Goal: Information Seeking & Learning: Learn about a topic

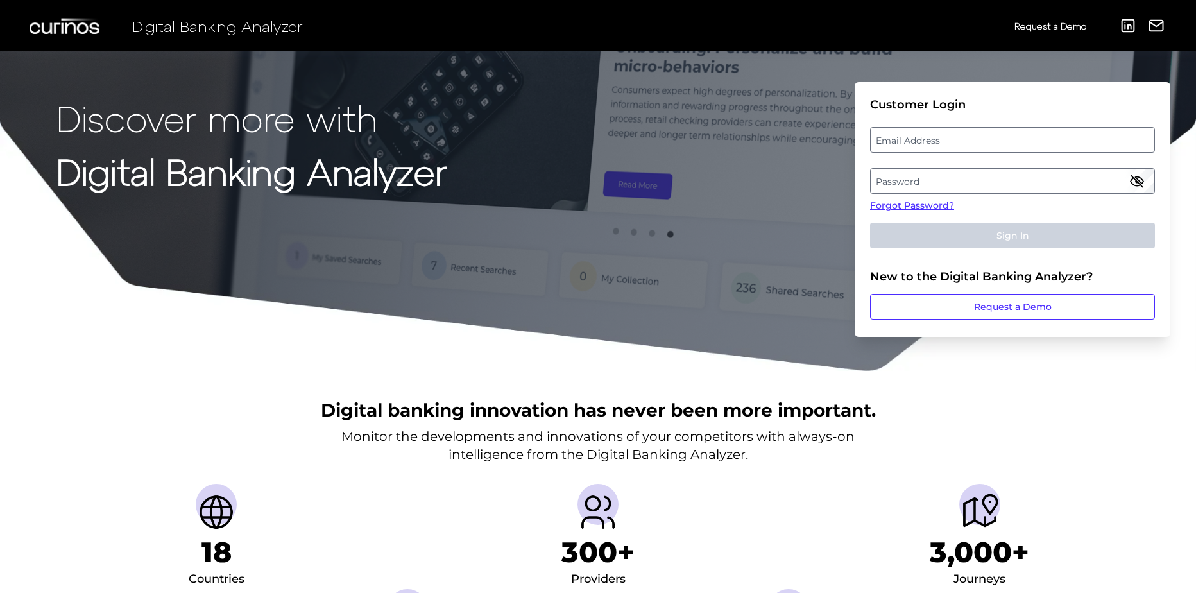
click at [902, 142] on label "Email Address" at bounding box center [1012, 139] width 283 height 23
click at [902, 142] on input "email" at bounding box center [1012, 140] width 285 height 26
click at [906, 139] on input "Email Address" at bounding box center [1012, 140] width 285 height 26
paste input "[EMAIL_ADDRESS][PERSON_NAME][DOMAIN_NAME]"
type input "[EMAIL_ADDRESS][PERSON_NAME][DOMAIN_NAME]"
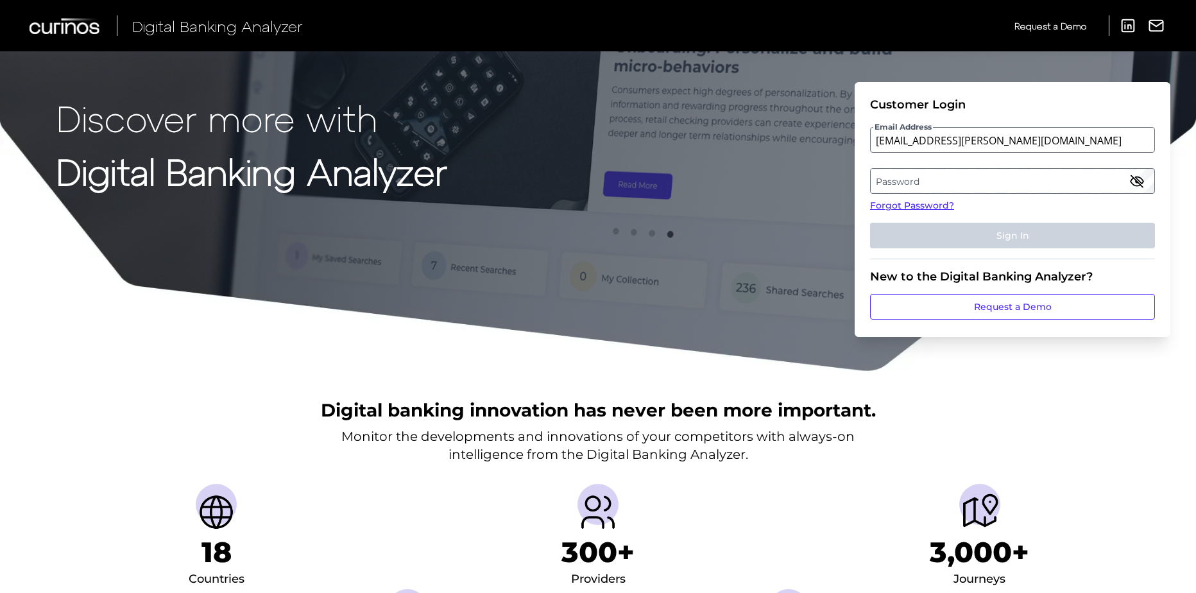
click at [882, 184] on label "Password" at bounding box center [1012, 180] width 283 height 23
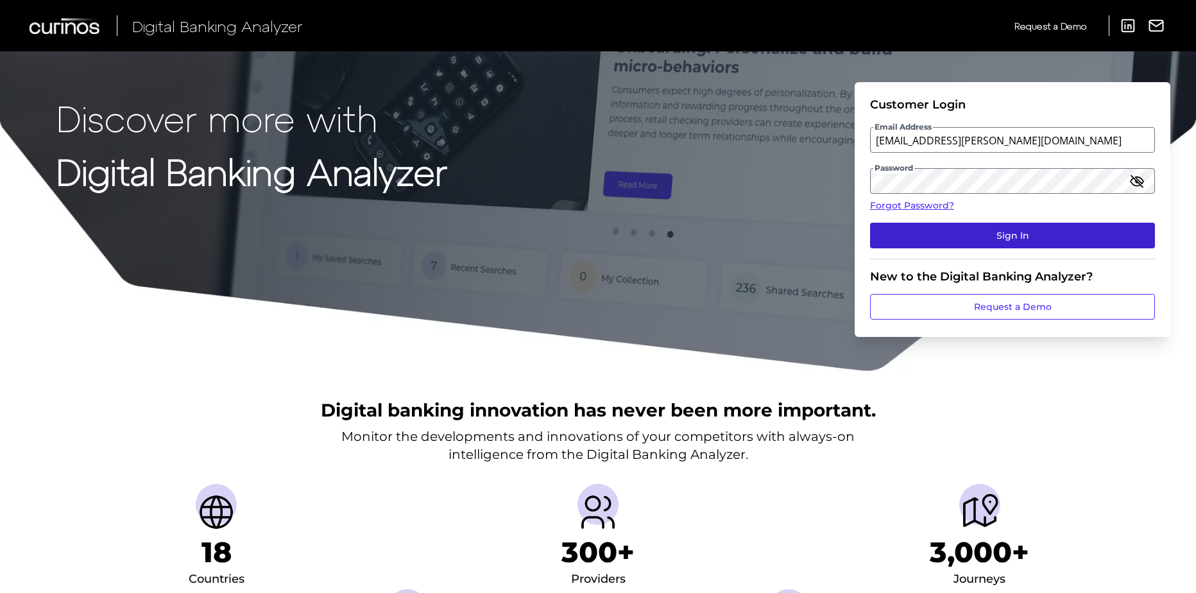
click at [992, 232] on button "Sign In" at bounding box center [1012, 236] width 285 height 26
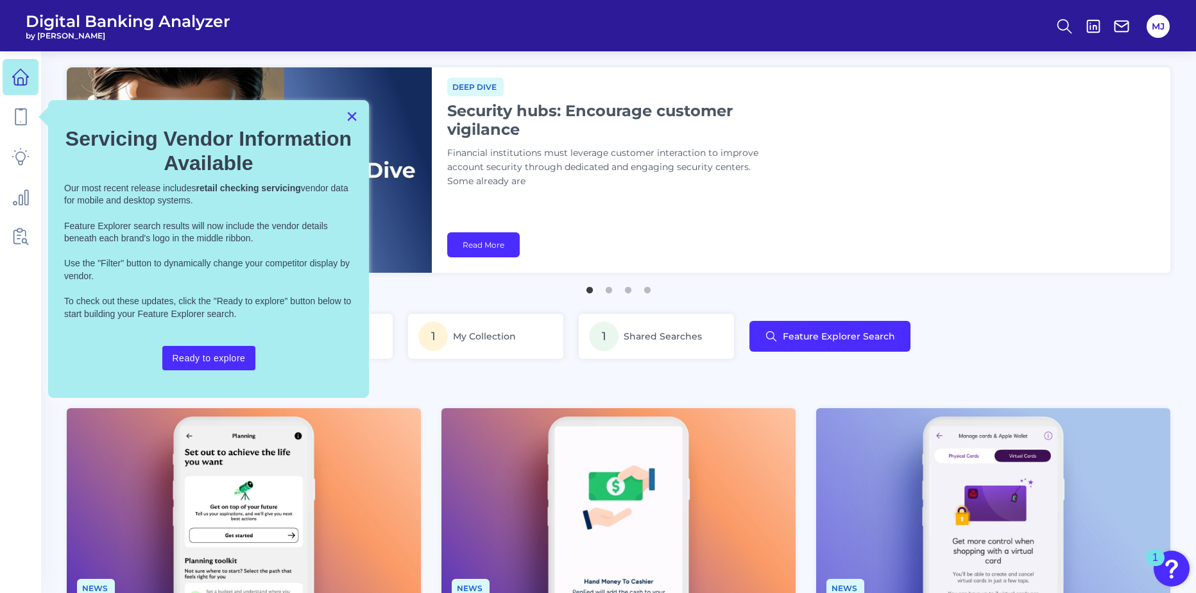
click at [348, 114] on button "×" at bounding box center [352, 116] width 12 height 21
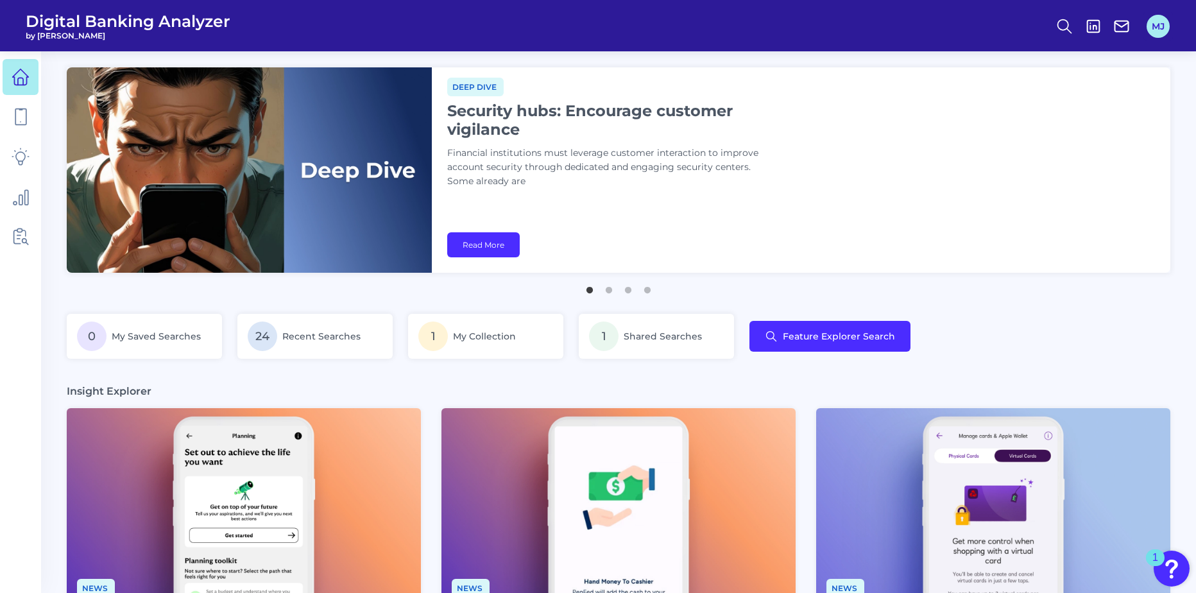
click at [1156, 25] on button "MJ" at bounding box center [1158, 26] width 23 height 23
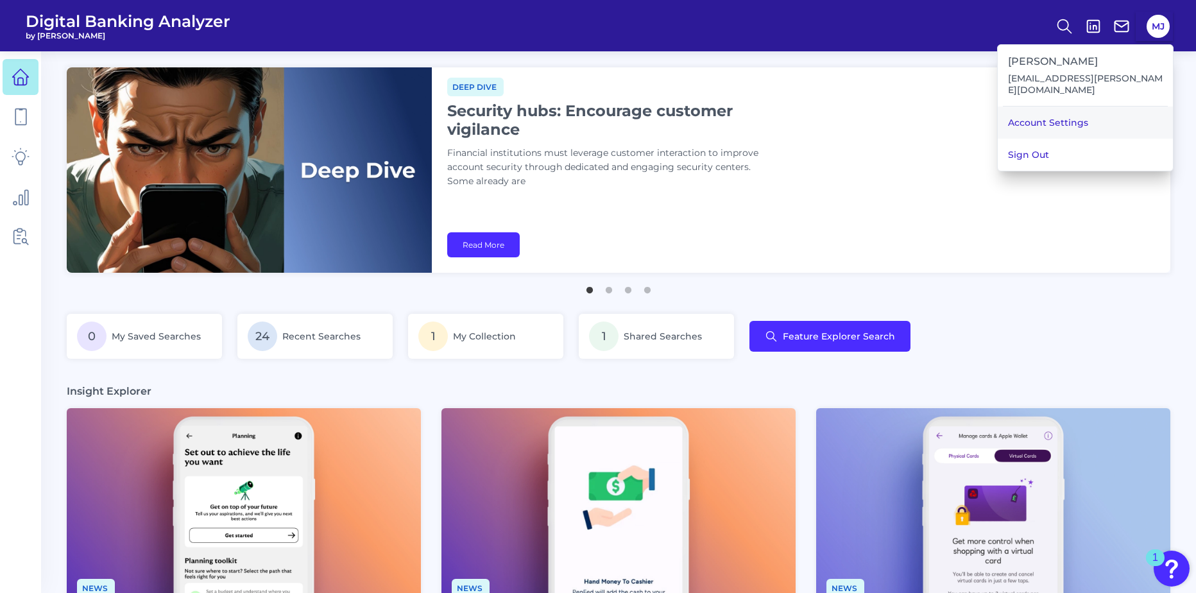
click at [1077, 111] on link "Account Settings" at bounding box center [1085, 123] width 175 height 32
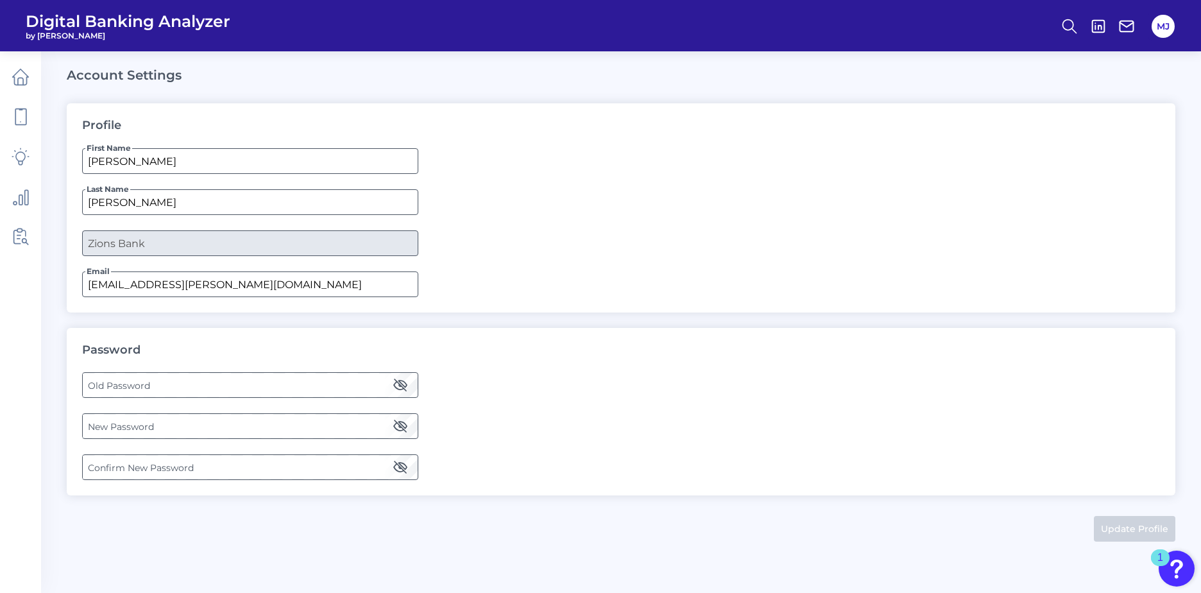
click at [134, 381] on label "Old Password" at bounding box center [250, 384] width 334 height 23
click at [167, 426] on label "New Password" at bounding box center [250, 426] width 334 height 23
click at [398, 425] on icon "button" at bounding box center [400, 425] width 15 height 15
click at [213, 468] on label "Confirm New Password" at bounding box center [250, 467] width 334 height 23
click at [401, 466] on icon "button" at bounding box center [400, 467] width 13 height 9
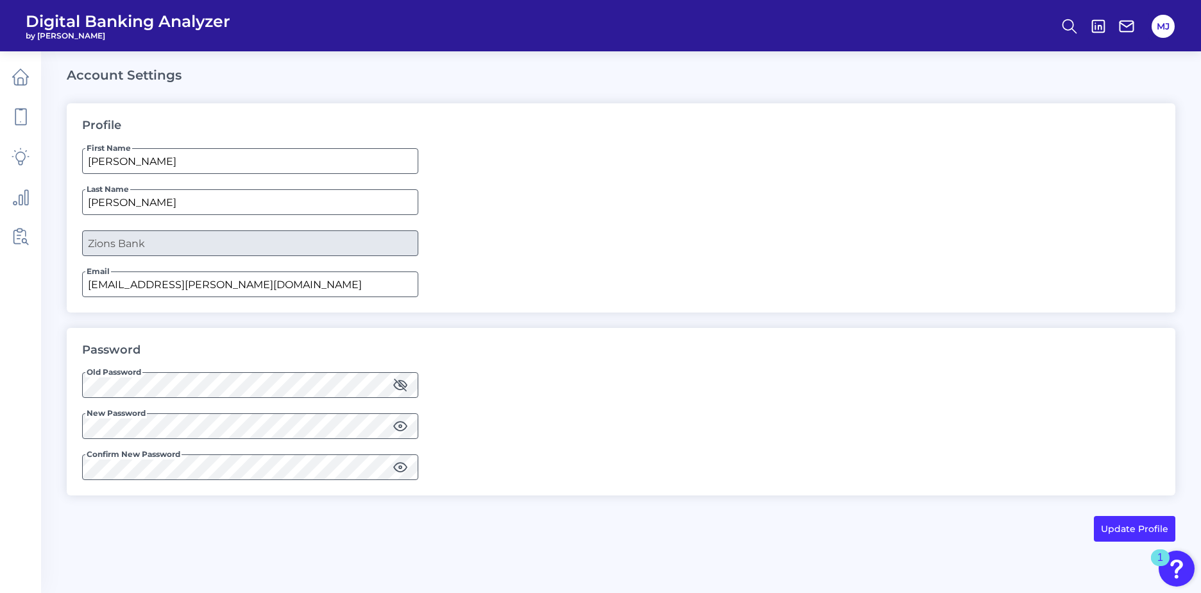
click at [488, 376] on div "Password Old Password New Password Confirm New Password" at bounding box center [621, 412] width 1109 height 168
click at [1109, 527] on button "Update Profile" at bounding box center [1134, 529] width 81 height 26
click at [758, 194] on form "First Name Marc Last Name Jewell Company Zions Bank Email marc.jewell@zionsbanc…" at bounding box center [621, 222] width 1078 height 149
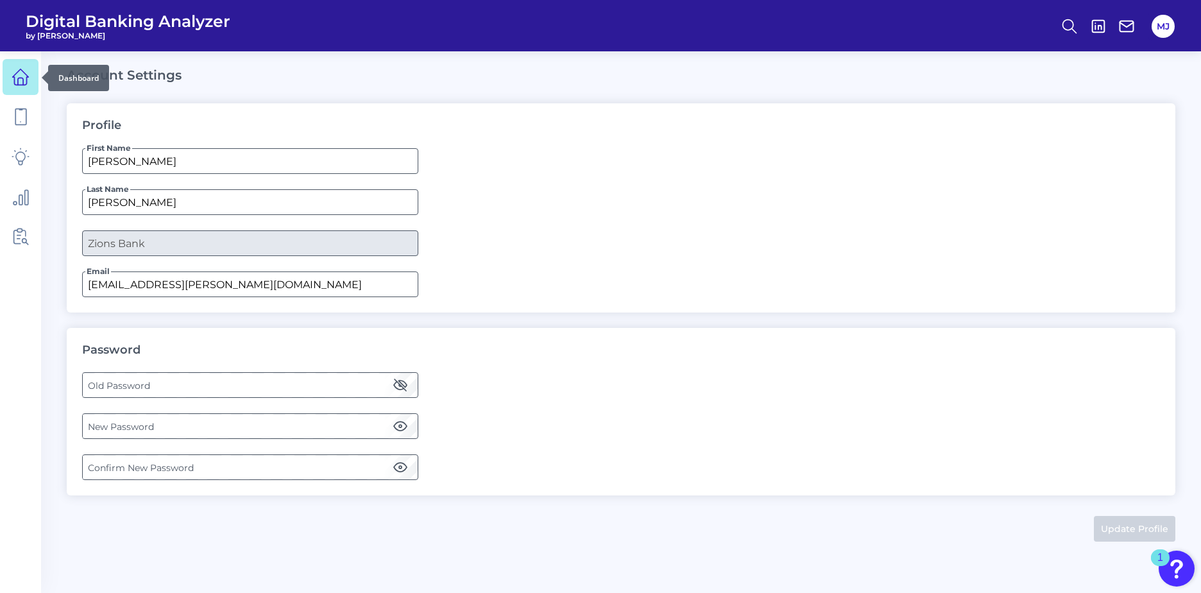
click at [14, 78] on icon at bounding box center [21, 77] width 16 height 16
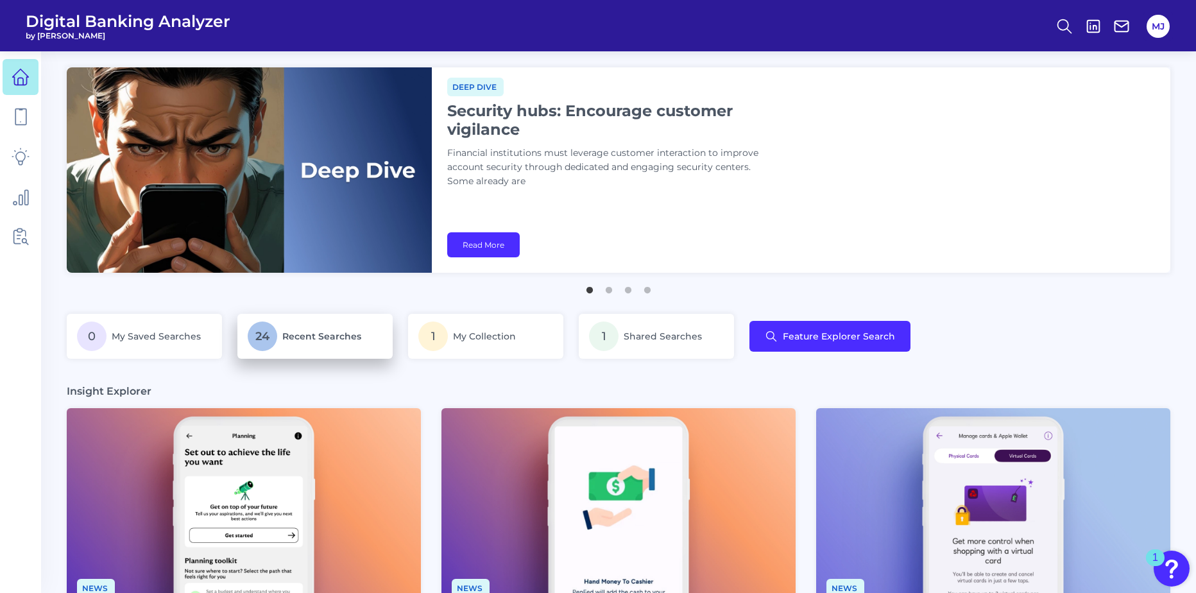
click at [334, 345] on p "24 Recent Searches" at bounding box center [315, 336] width 135 height 30
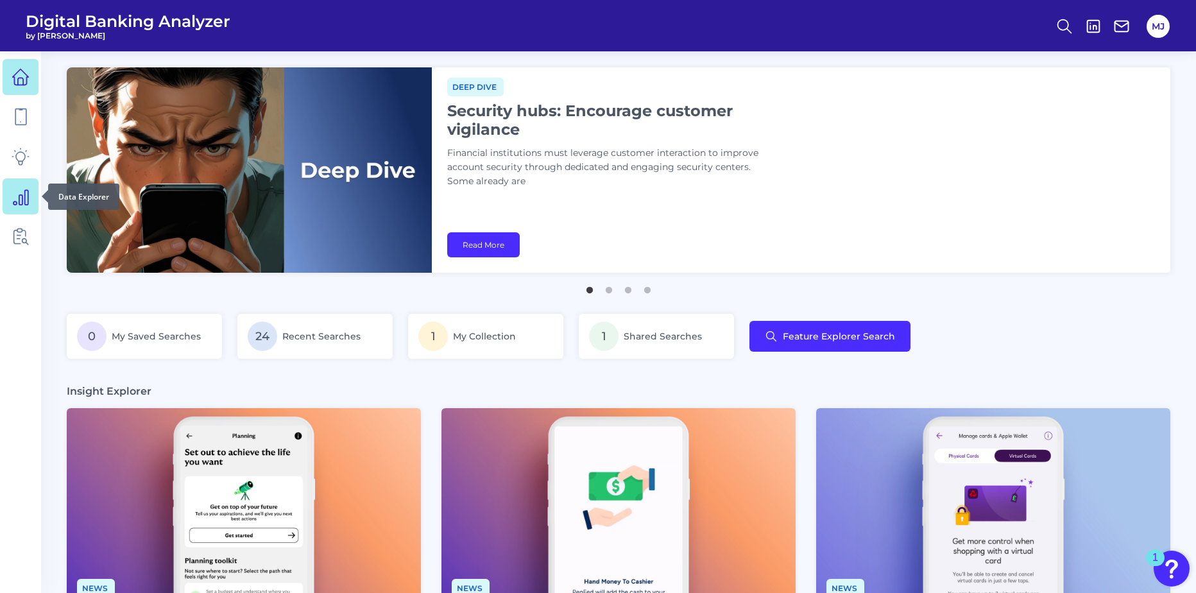
click at [18, 198] on icon at bounding box center [21, 196] width 18 height 18
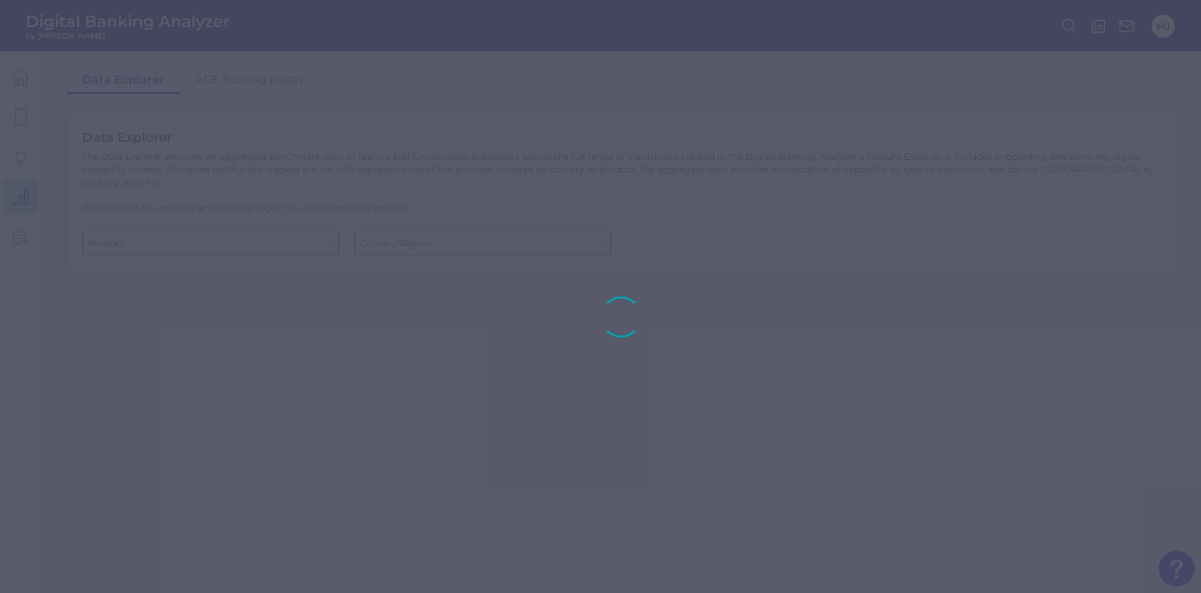
type input "Business Bank Account"
type input "[GEOGRAPHIC_DATA]"
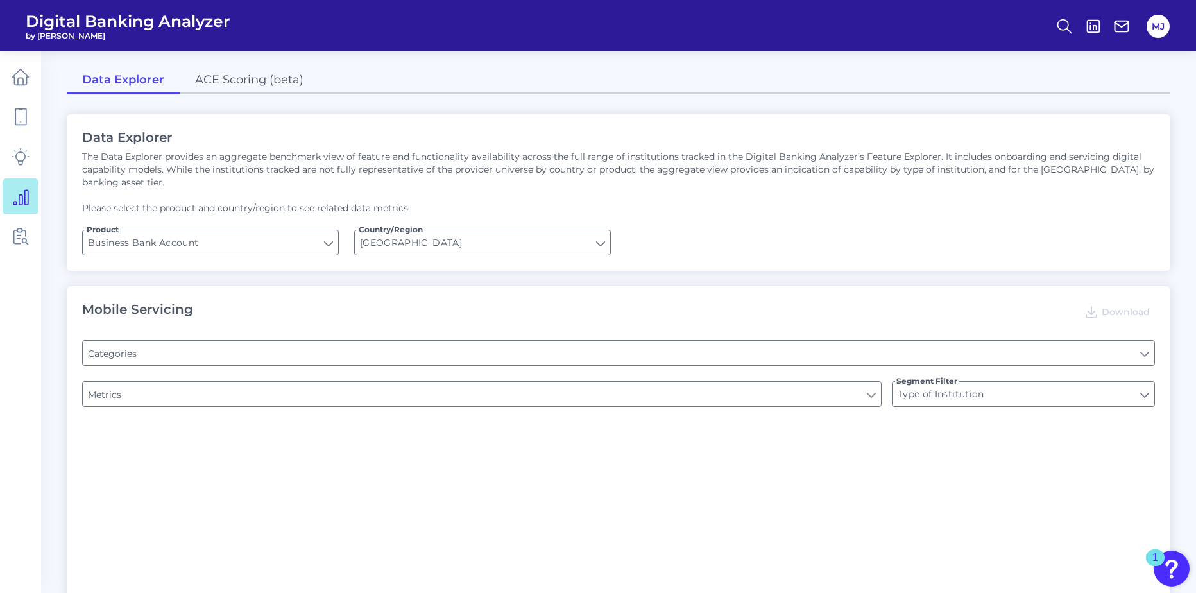
type input "Pre-login Features"
type input "Does it offer third-party single sign on?"
type input "Upon opening the app are users immediately prompted to use Touch/Face ID to log…"
type input "Can you apply for the PRODUCT as a new to brand customer on ANY digital channel?"
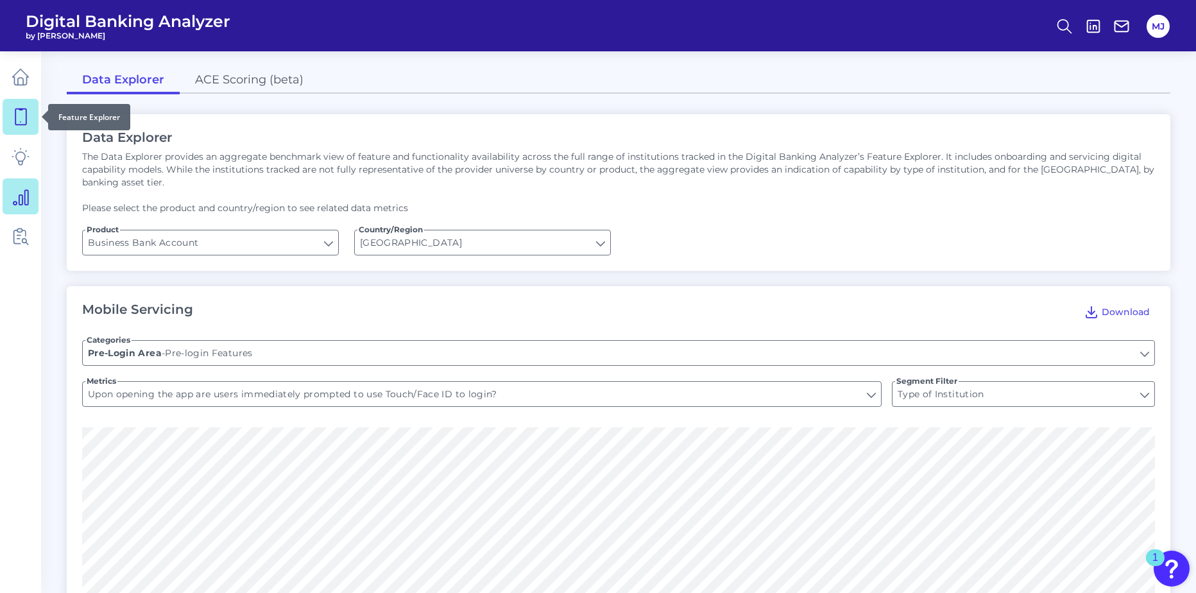
click at [22, 122] on icon at bounding box center [21, 117] width 18 height 18
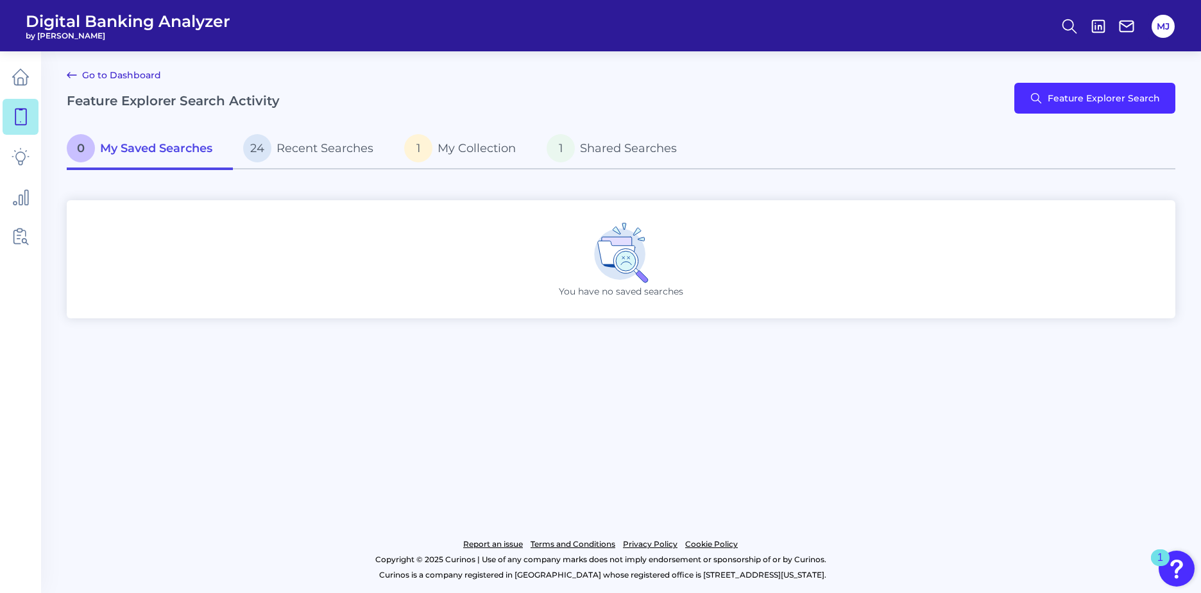
click at [141, 75] on link "Go to Dashboard" at bounding box center [114, 74] width 94 height 15
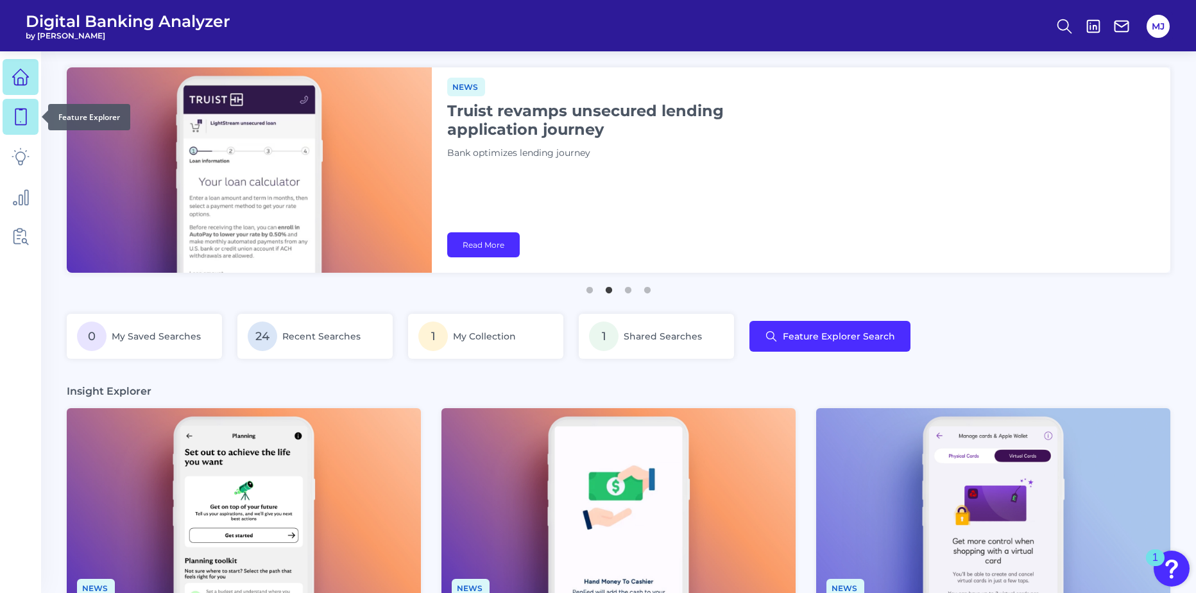
click at [16, 112] on icon at bounding box center [20, 117] width 11 height 16
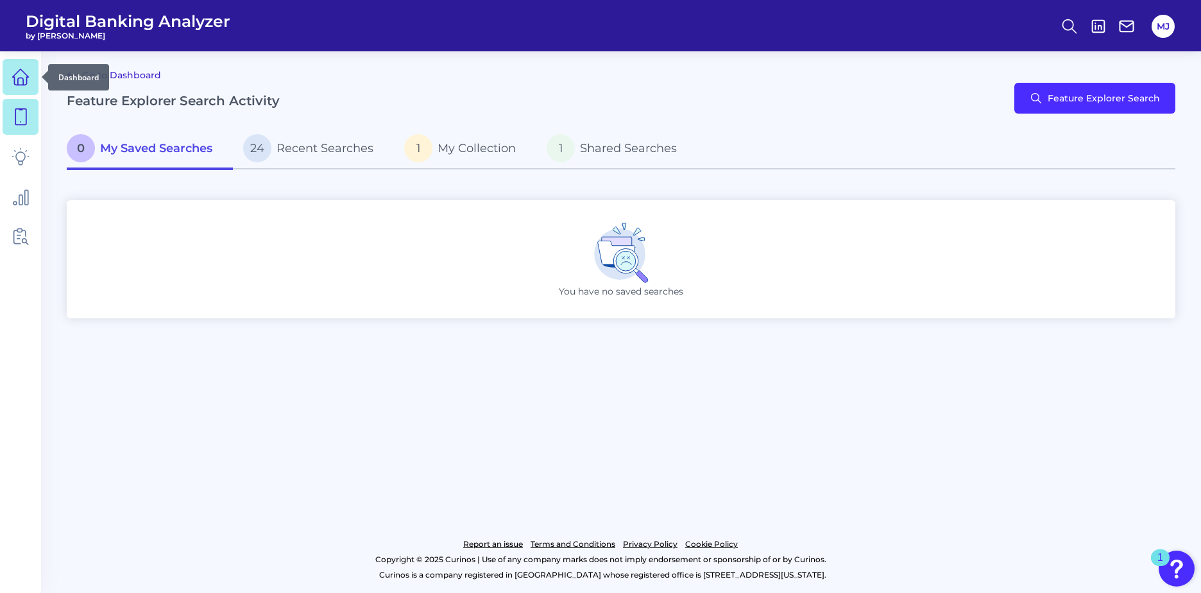
click at [19, 80] on icon at bounding box center [21, 77] width 18 height 18
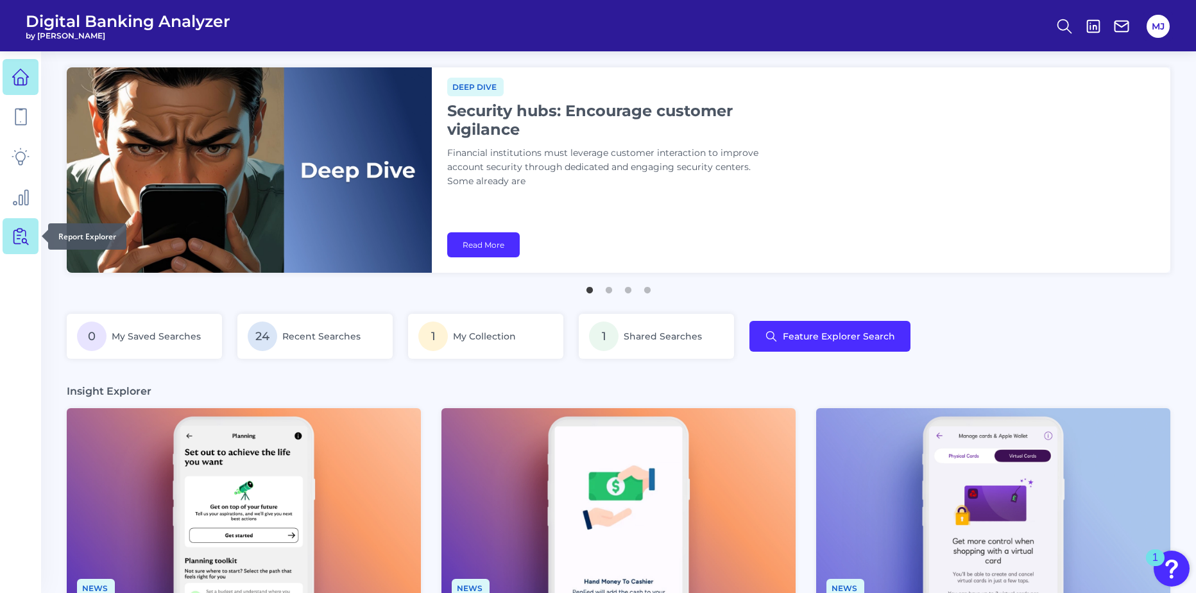
click at [15, 237] on icon at bounding box center [21, 236] width 18 height 18
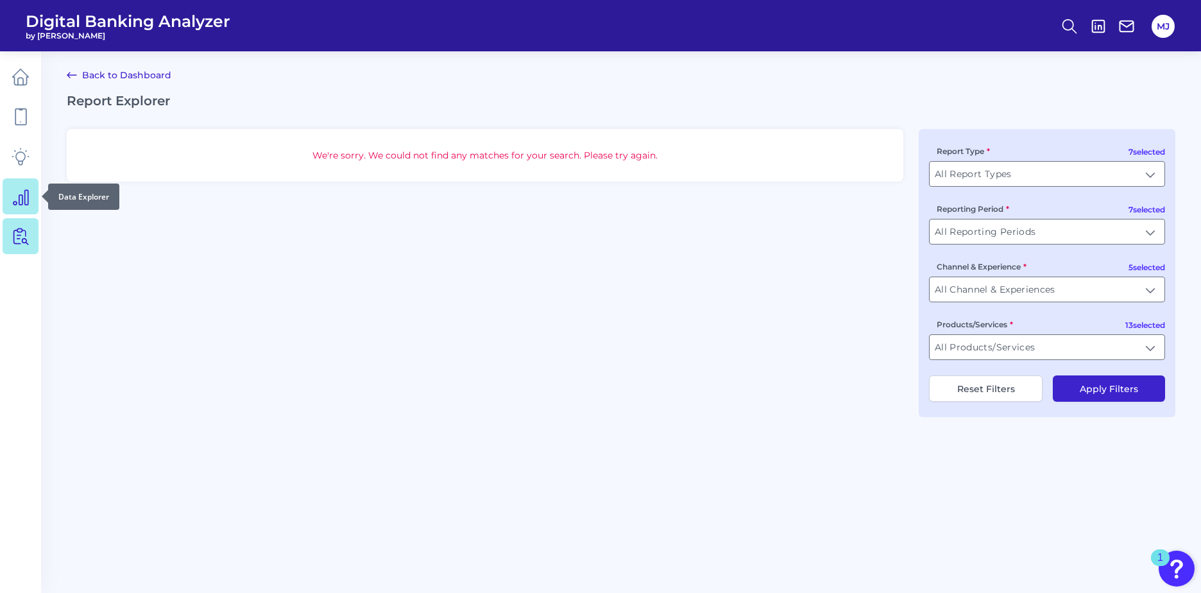
click at [23, 200] on icon at bounding box center [21, 196] width 18 height 18
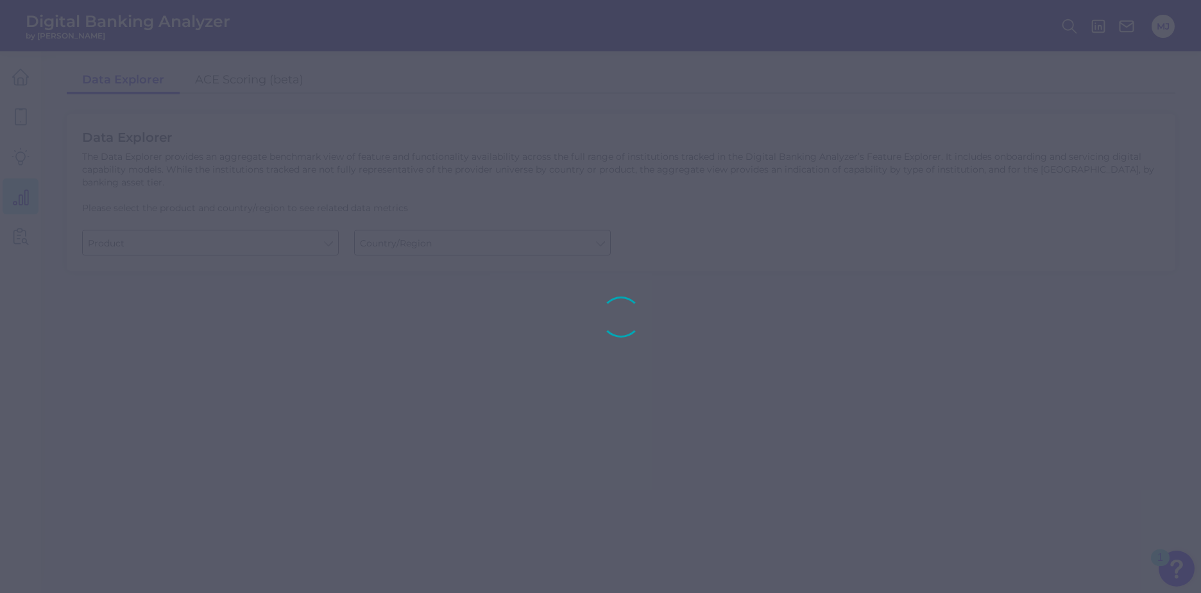
type input "Business Bank Account"
type input "[GEOGRAPHIC_DATA]"
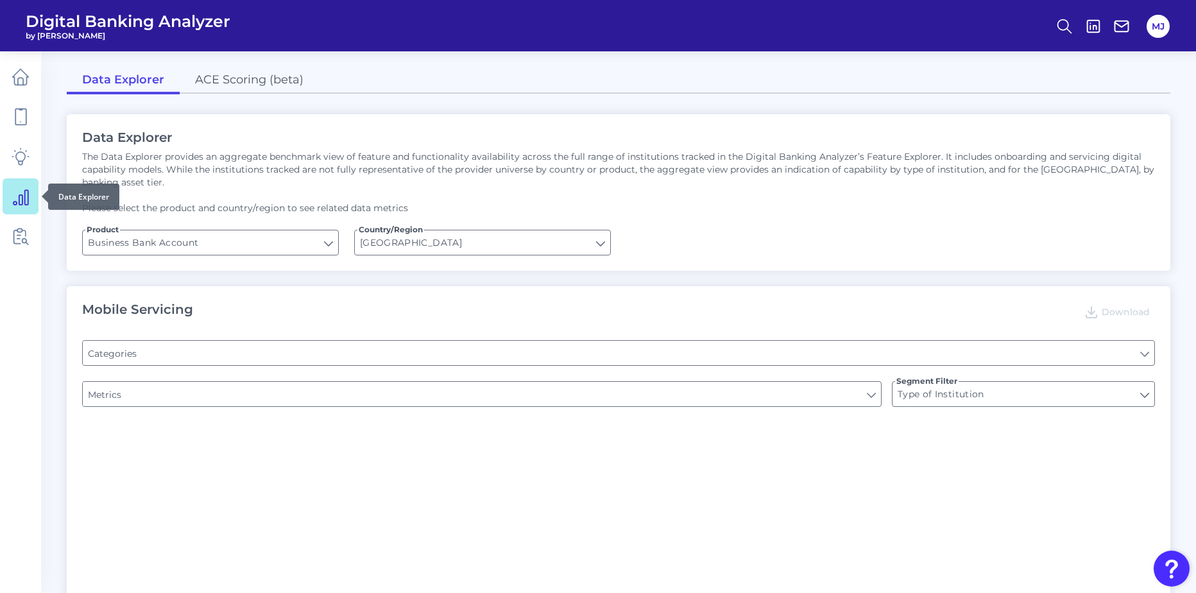
type input "Pre-login Features"
type input "Login"
type input "Channel"
type input "Upon opening the app are users immediately prompted to use Touch/Face ID to log…"
type input "Does it offer third-party single sign on?"
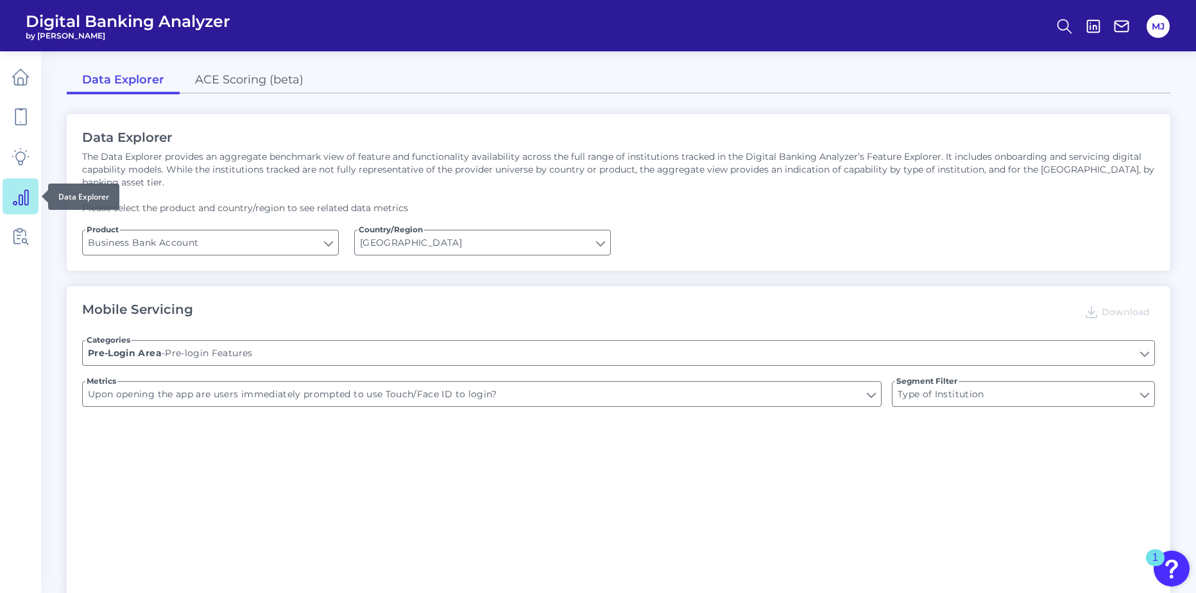
type input "Can you apply for the PRODUCT as a new to brand customer on ANY digital channel?"
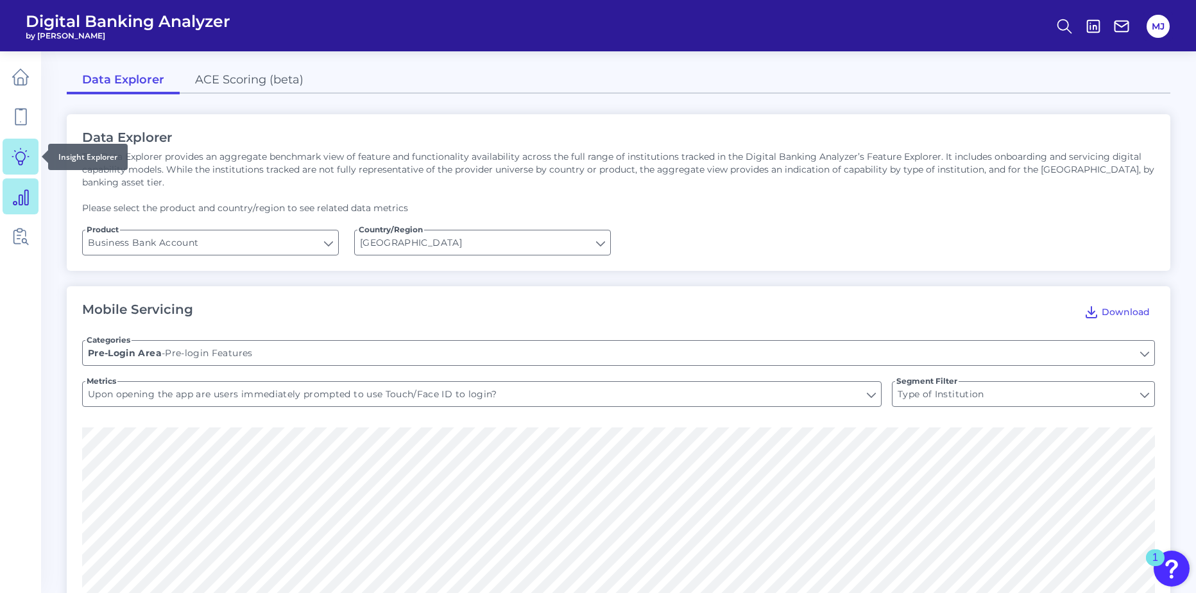
click at [19, 158] on icon at bounding box center [21, 157] width 18 height 18
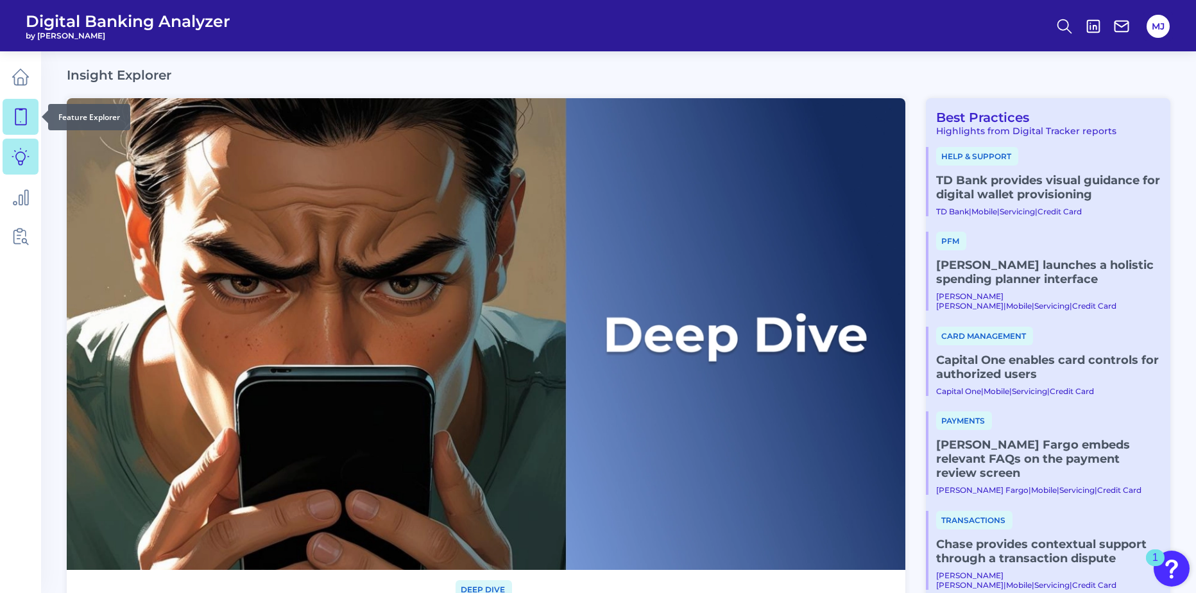
click at [19, 114] on icon at bounding box center [21, 117] width 18 height 18
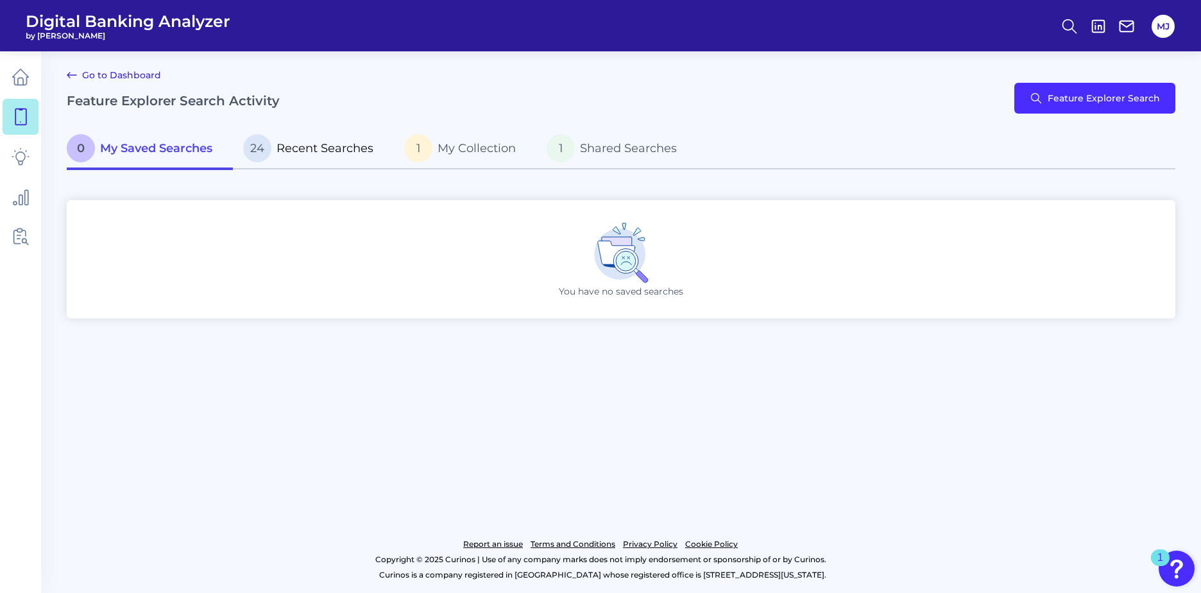
click at [277, 151] on p "24 Recent Searches" at bounding box center [308, 148] width 130 height 28
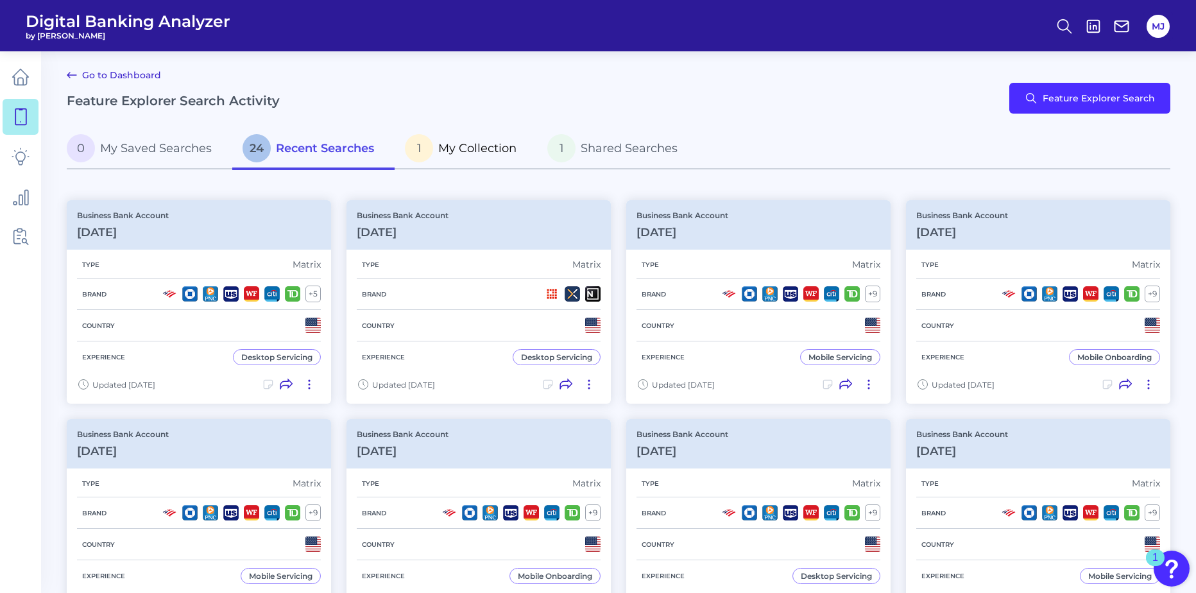
click at [477, 150] on span "My Collection" at bounding box center [477, 148] width 78 height 14
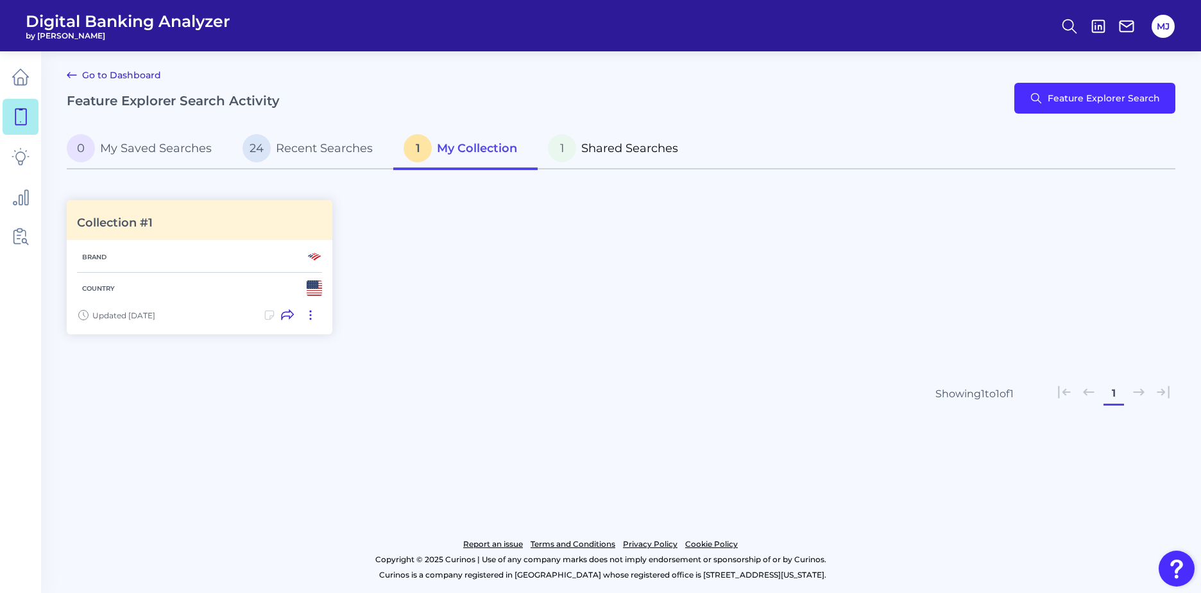
click at [593, 150] on span "Shared Searches" at bounding box center [629, 148] width 97 height 14
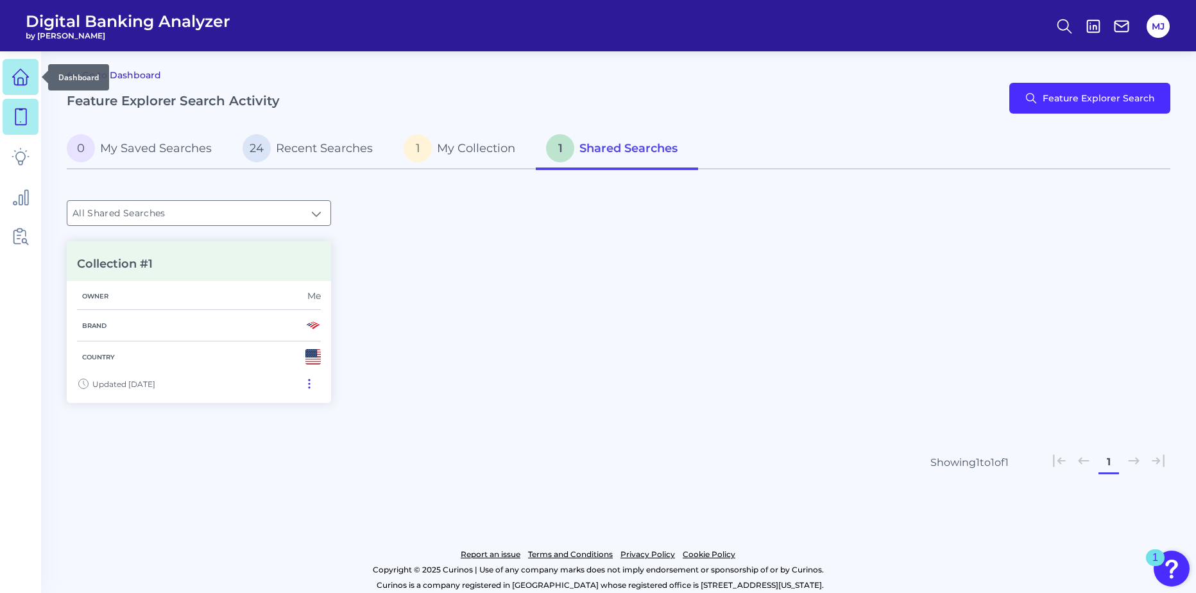
click at [15, 80] on icon at bounding box center [21, 77] width 18 height 18
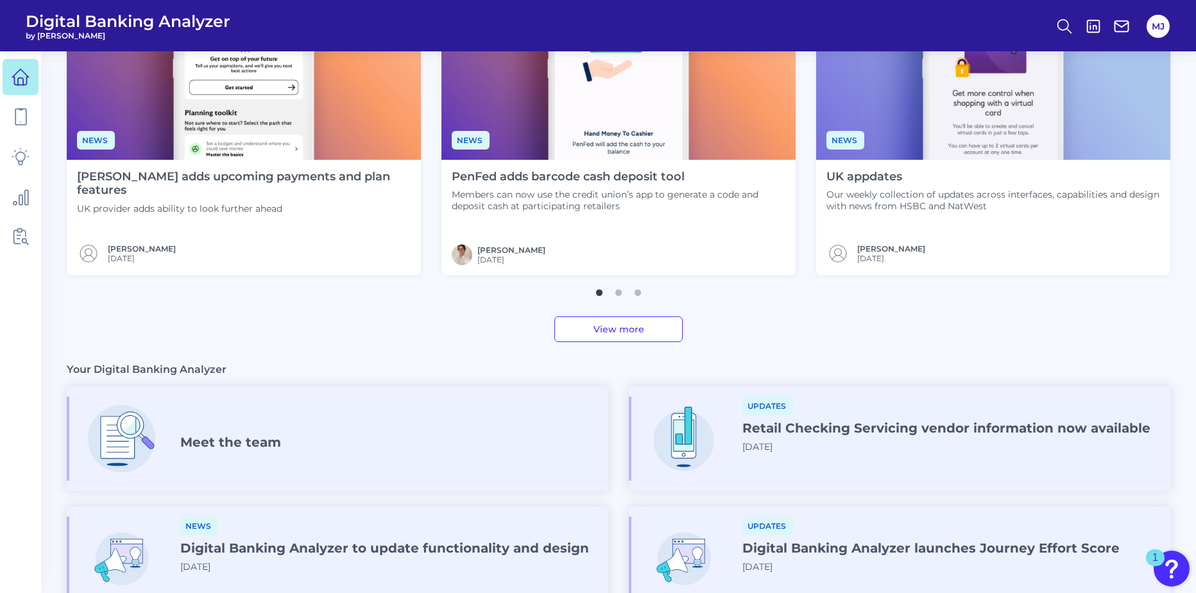
scroll to position [622, 0]
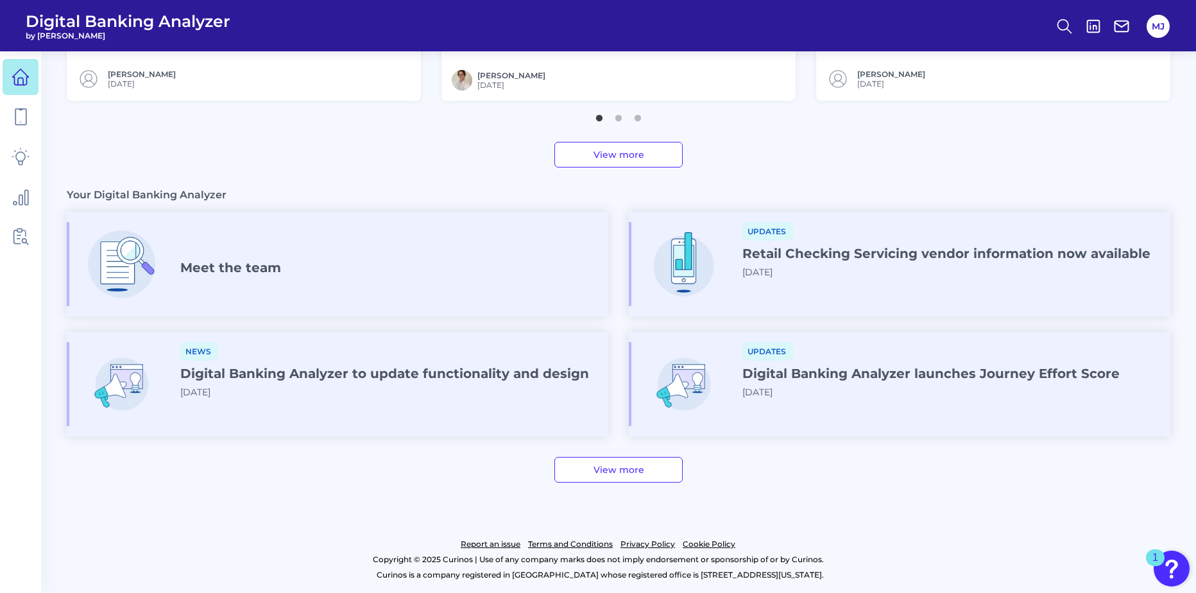
click at [266, 372] on h4 "Digital Banking Analyzer to update functionality and design" at bounding box center [384, 373] width 409 height 15
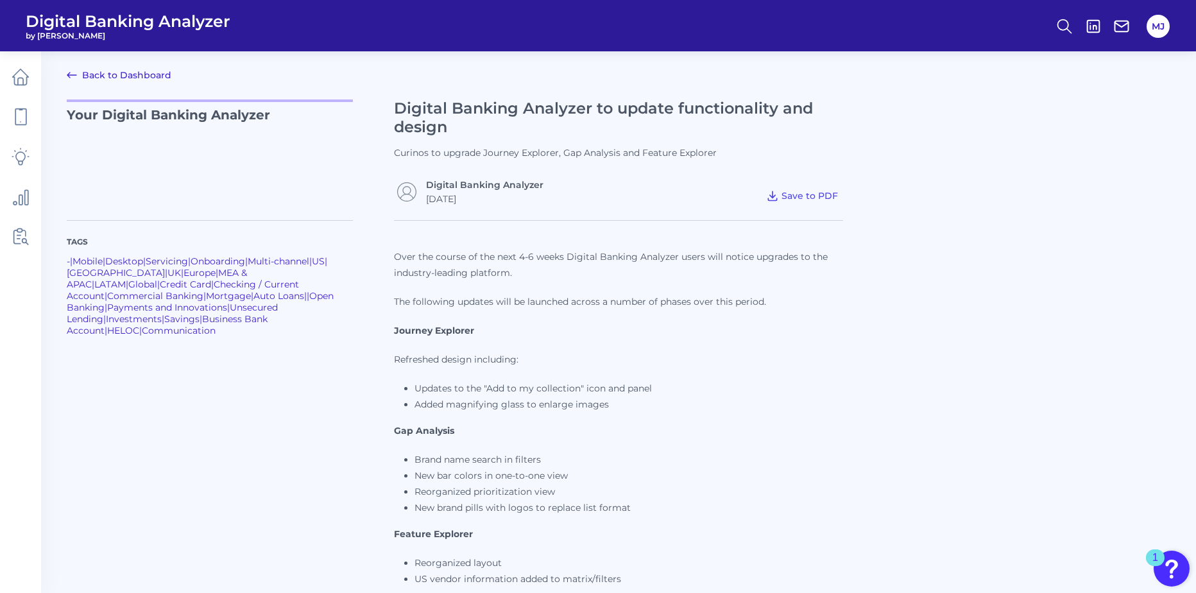
click at [126, 72] on link "Back to Dashboard" at bounding box center [119, 74] width 105 height 15
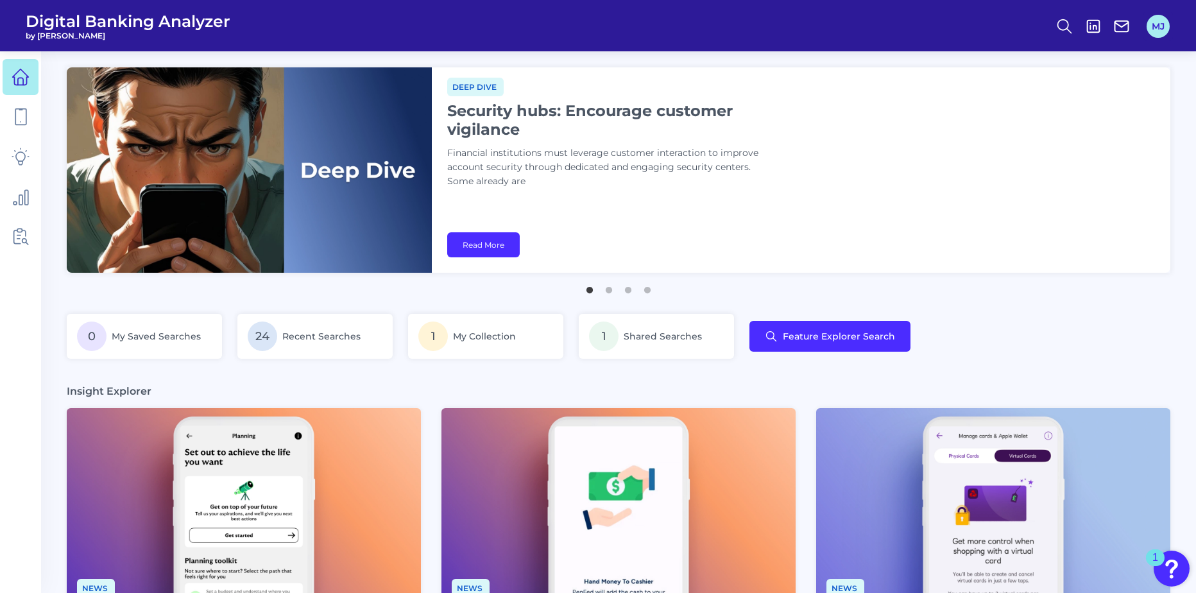
click at [1161, 24] on button "MJ" at bounding box center [1158, 26] width 23 height 23
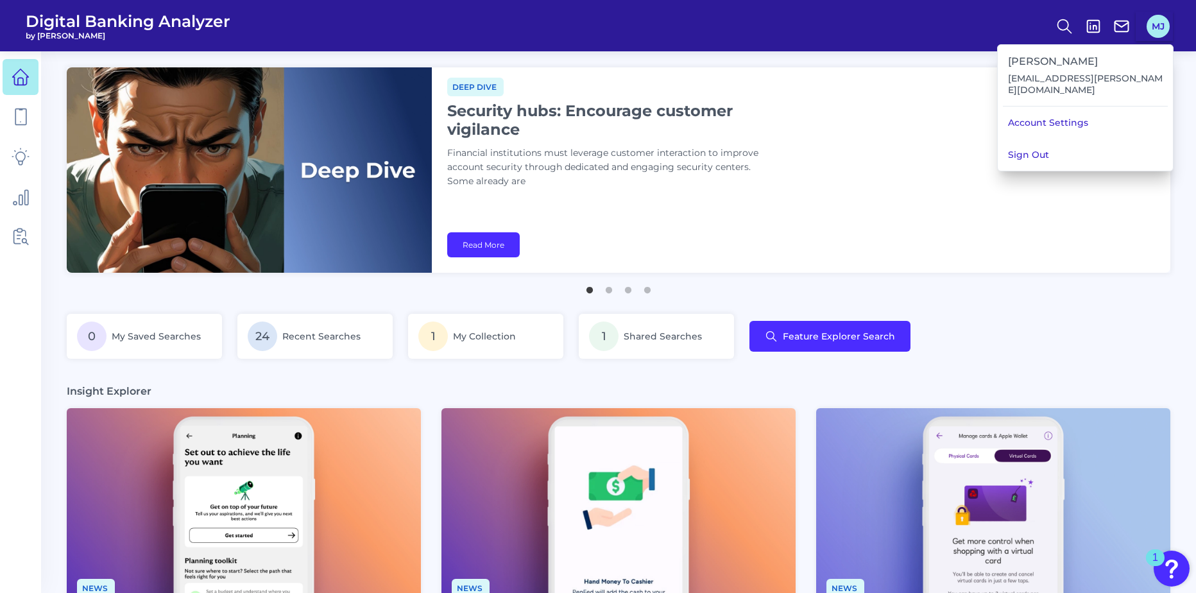
click at [1161, 24] on button "MJ" at bounding box center [1158, 26] width 23 height 23
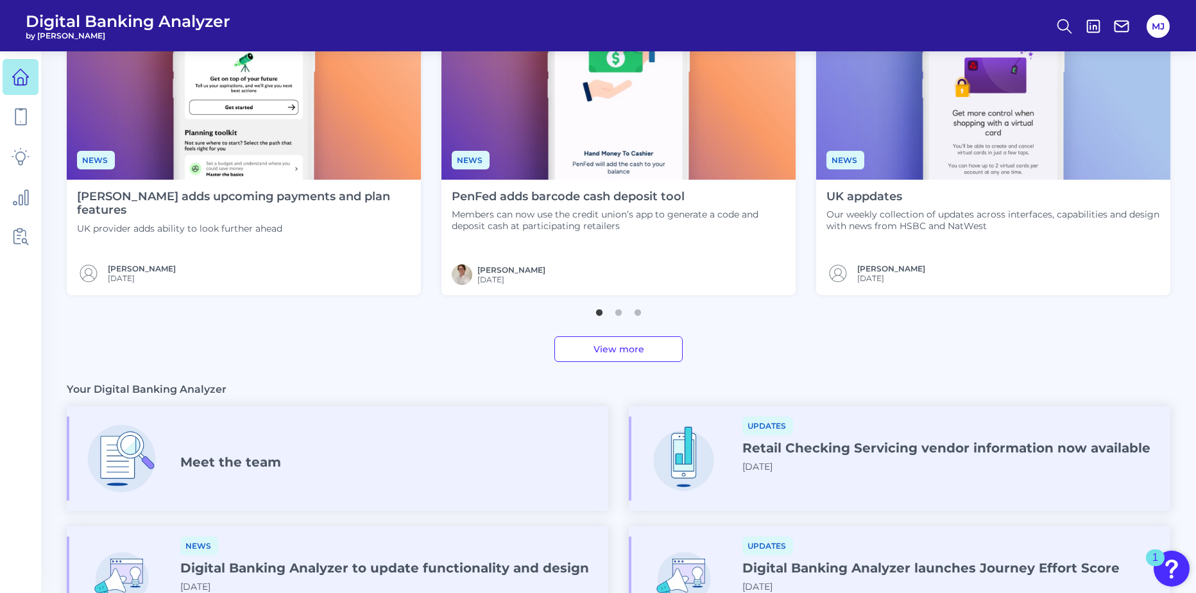
scroll to position [622, 0]
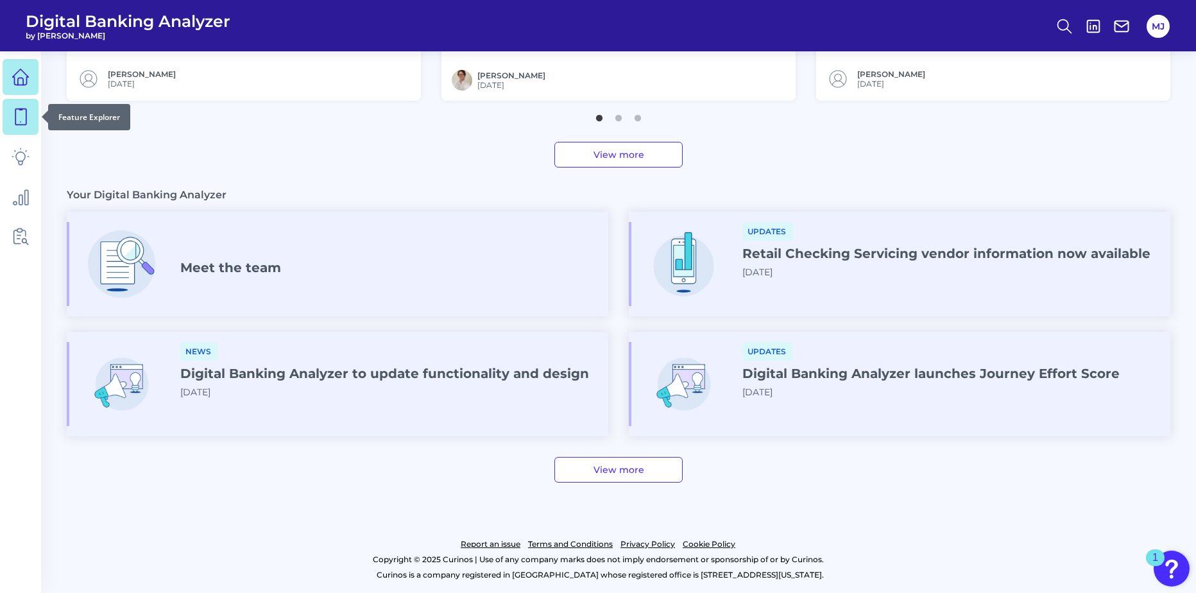
click at [10, 111] on link at bounding box center [21, 117] width 36 height 36
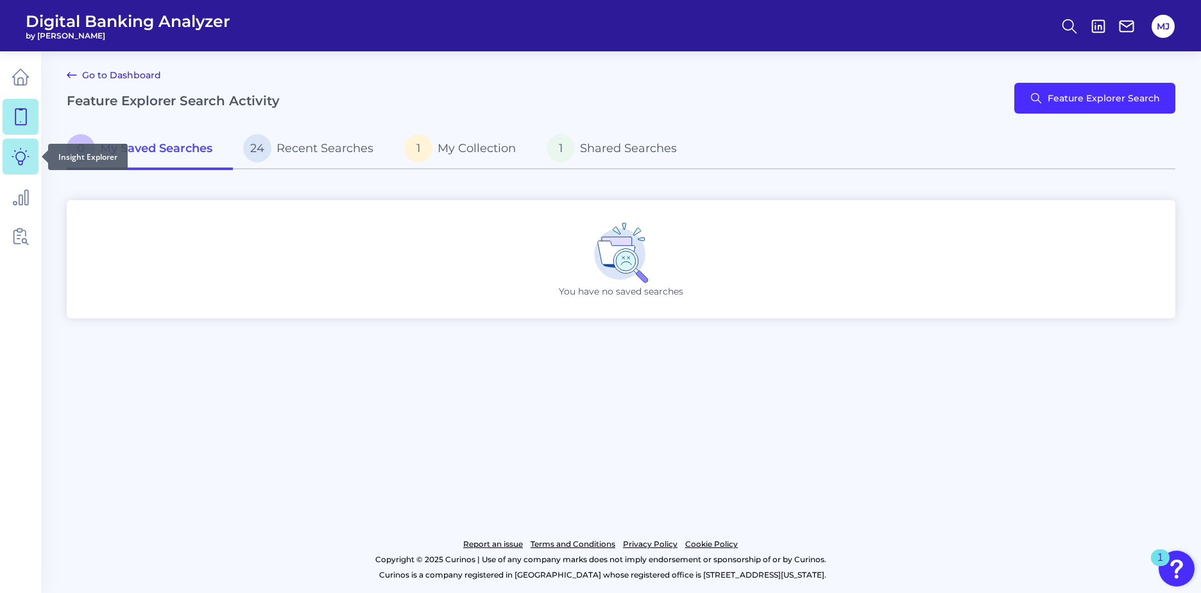
click at [18, 162] on icon at bounding box center [21, 157] width 18 height 18
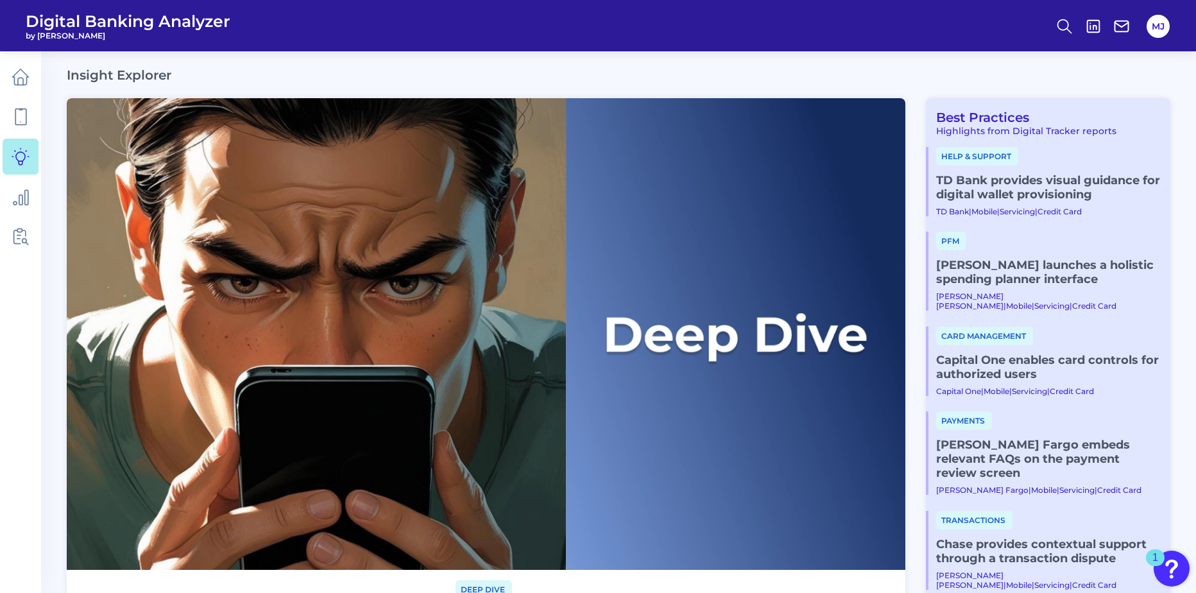
drag, startPoint x: 1193, startPoint y: 107, endPoint x: 1190, endPoint y: 116, distance: 9.8
click at [989, 283] on link "[PERSON_NAME] launches a holistic spending planner interface" at bounding box center [1048, 272] width 224 height 28
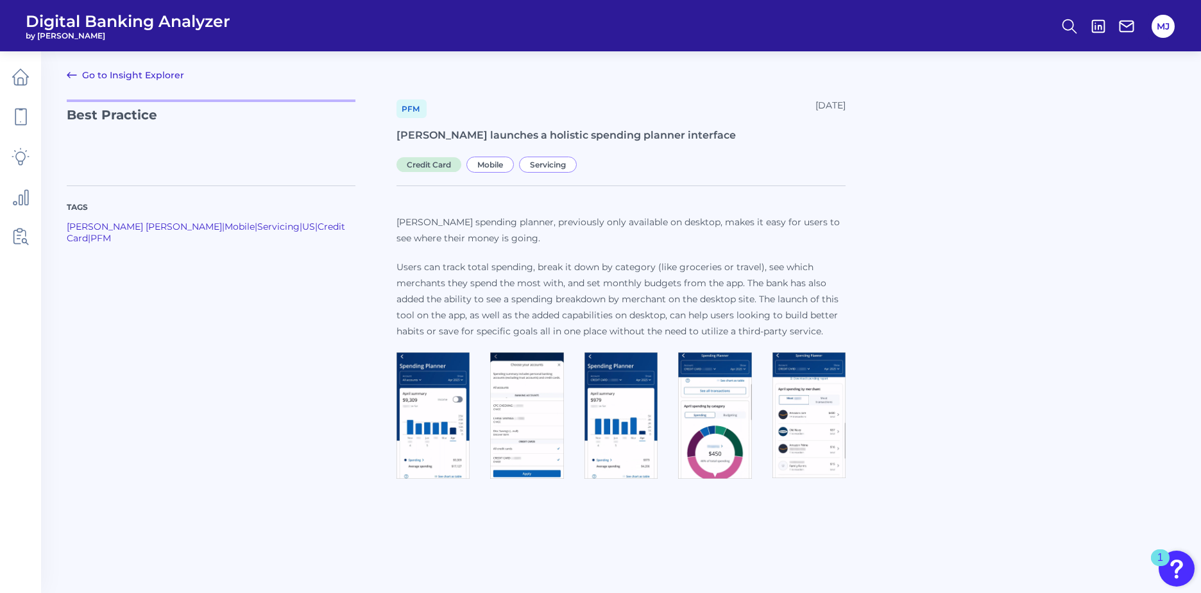
click at [418, 389] on img at bounding box center [433, 415] width 73 height 126
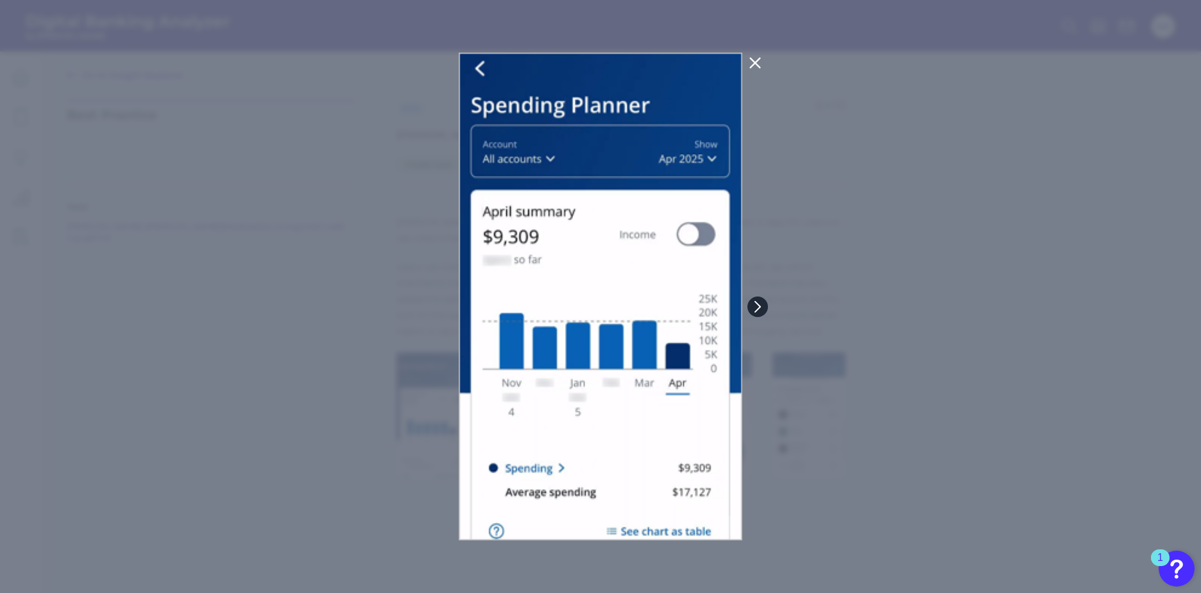
click at [761, 305] on icon at bounding box center [758, 307] width 12 height 12
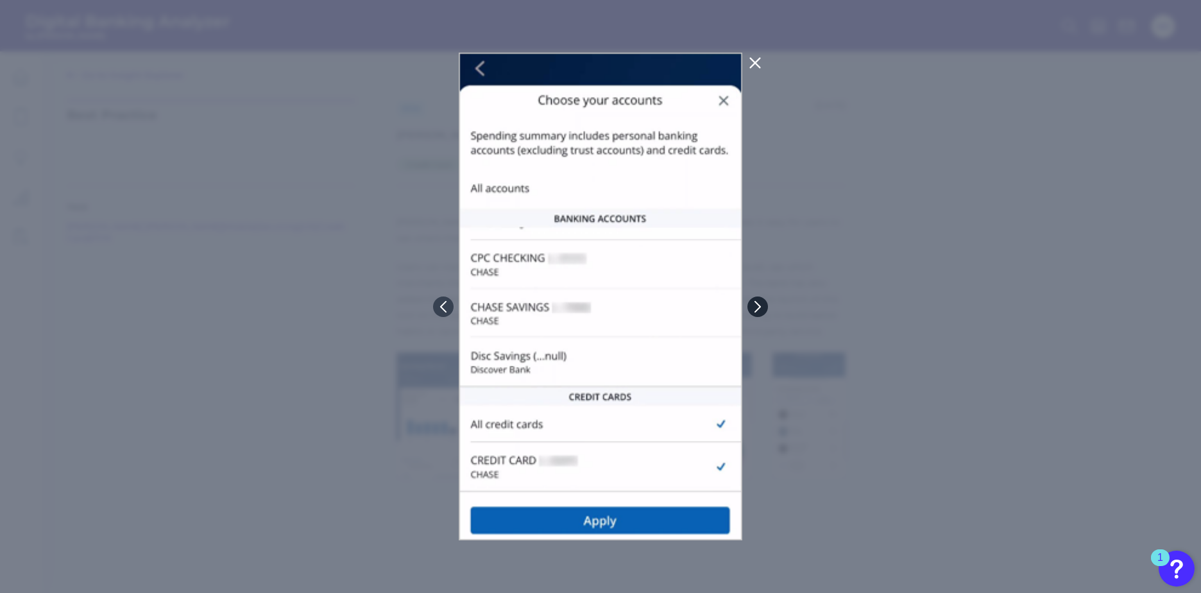
click at [761, 305] on icon at bounding box center [758, 307] width 12 height 12
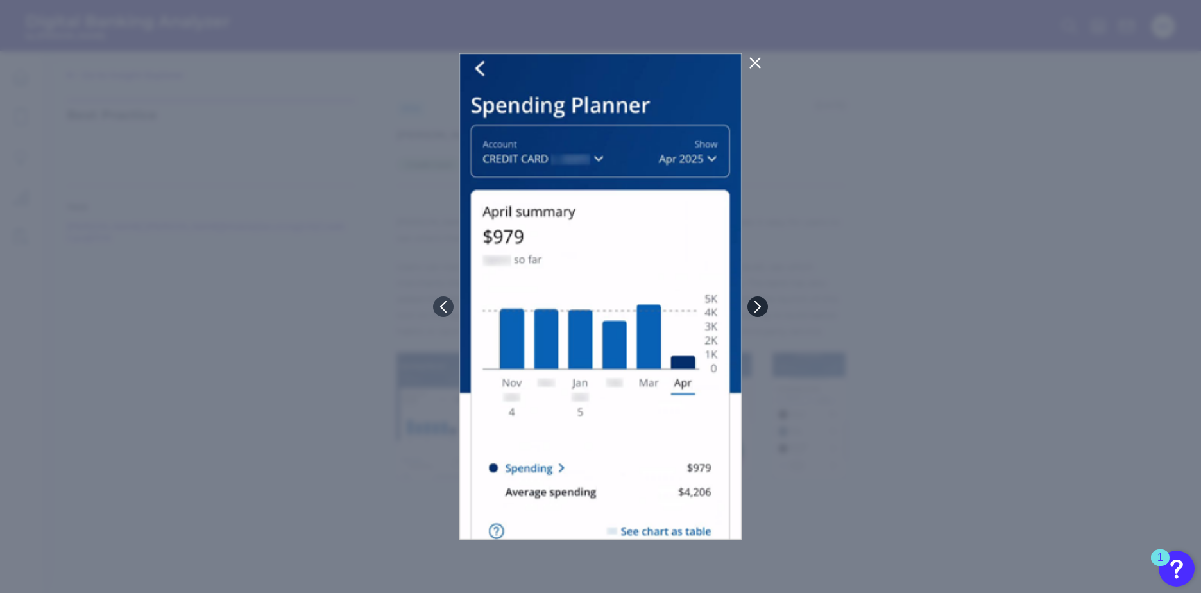
click at [761, 305] on icon at bounding box center [758, 307] width 12 height 12
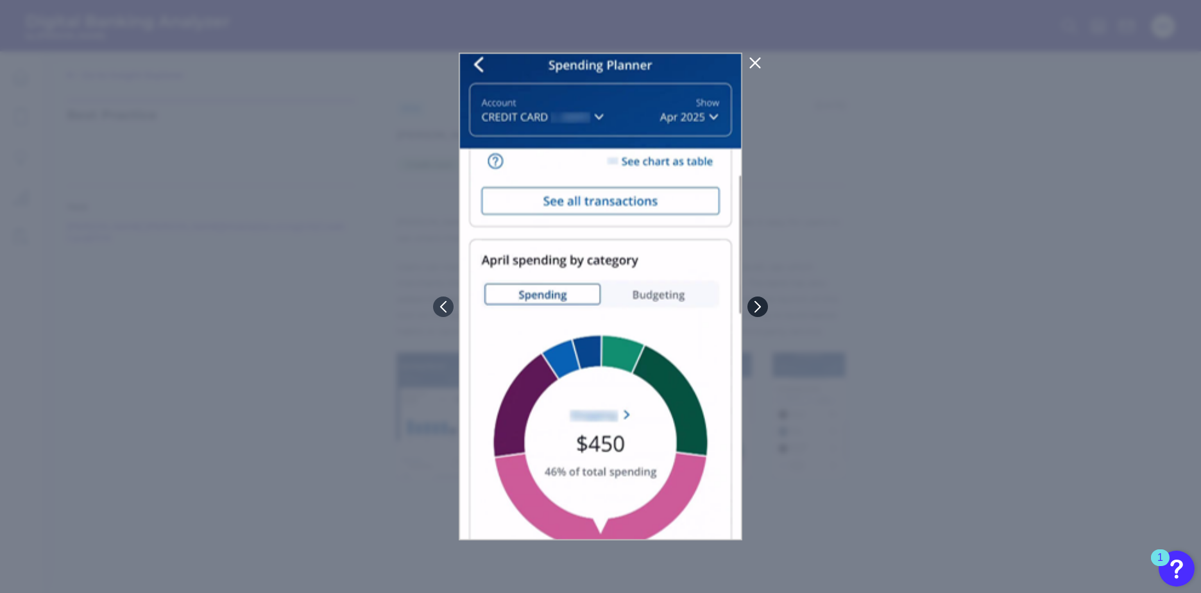
click at [761, 305] on icon at bounding box center [758, 307] width 12 height 12
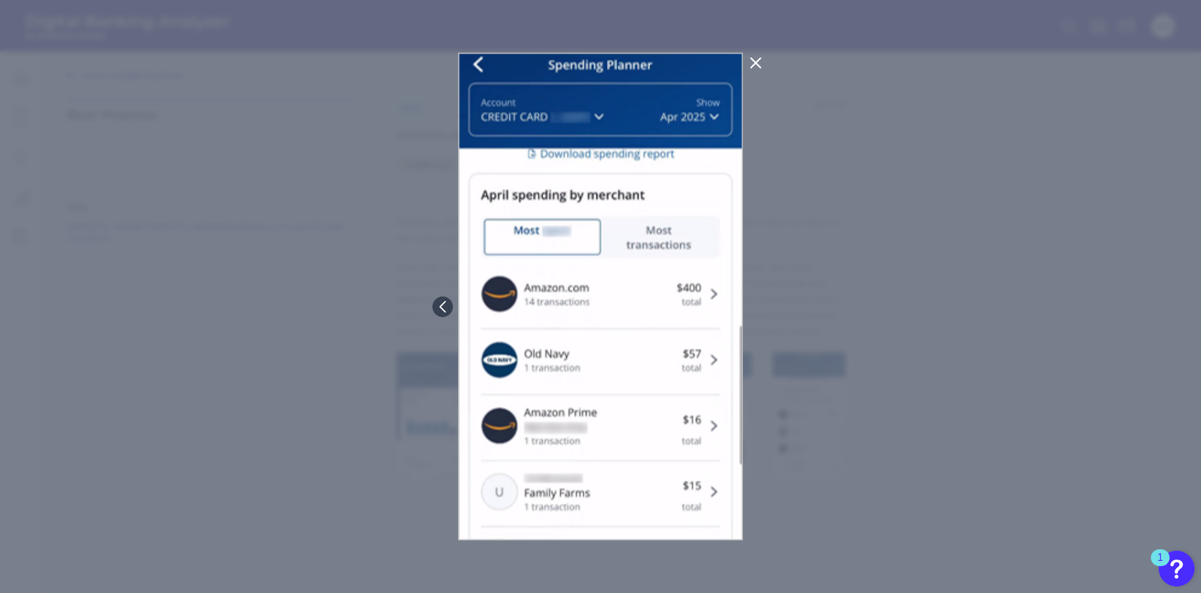
click at [761, 305] on div at bounding box center [600, 296] width 1201 height 593
click at [828, 255] on div at bounding box center [600, 296] width 1201 height 593
click at [876, 160] on div at bounding box center [600, 296] width 1201 height 593
click at [751, 61] on icon at bounding box center [755, 62] width 15 height 15
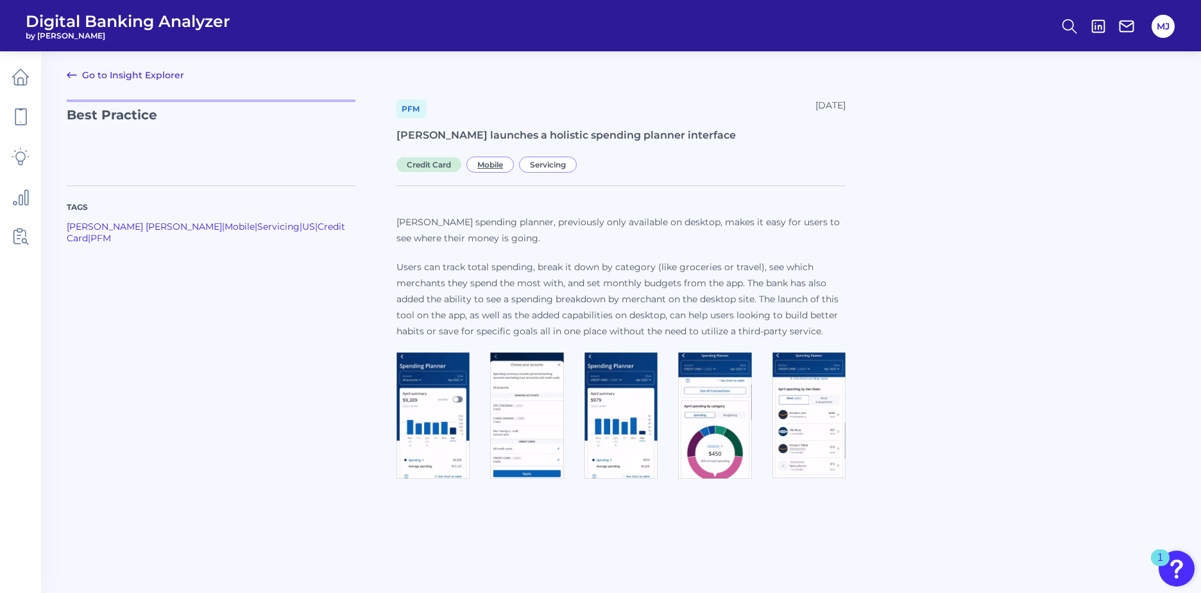
click at [484, 162] on span "Mobile" at bounding box center [489, 165] width 47 height 16
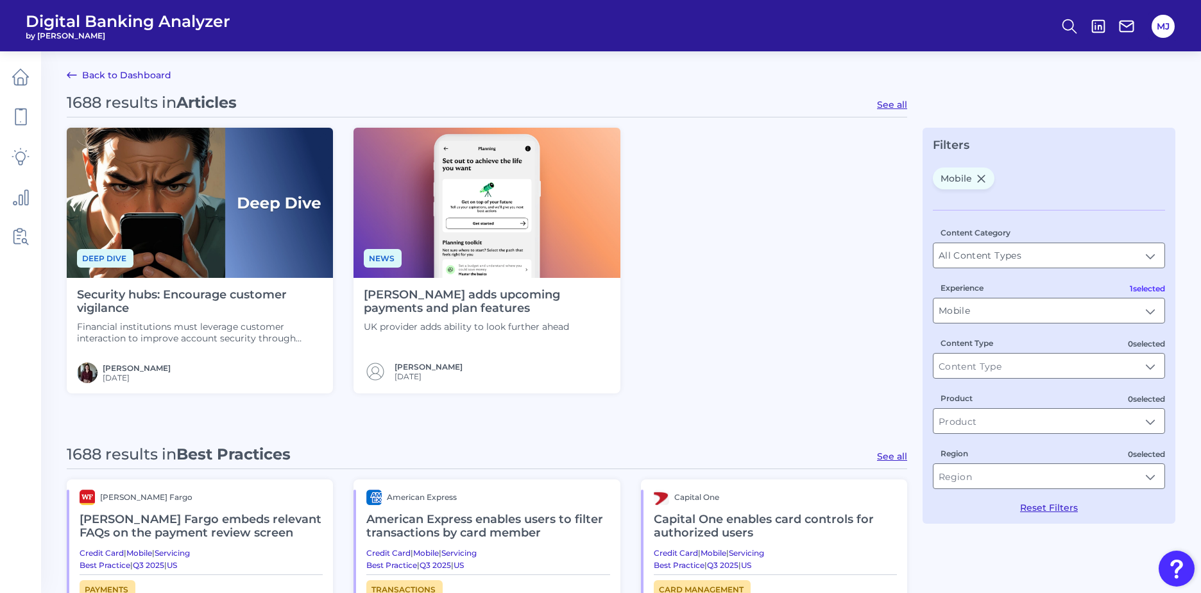
type input "Mobile"
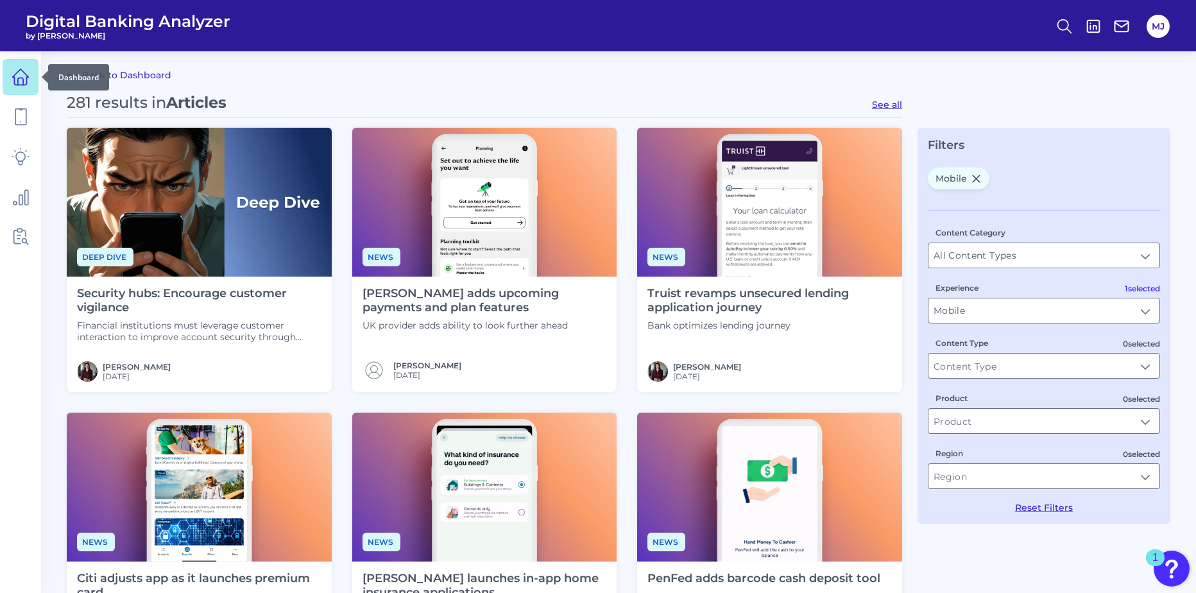
click at [16, 76] on icon at bounding box center [21, 77] width 18 height 18
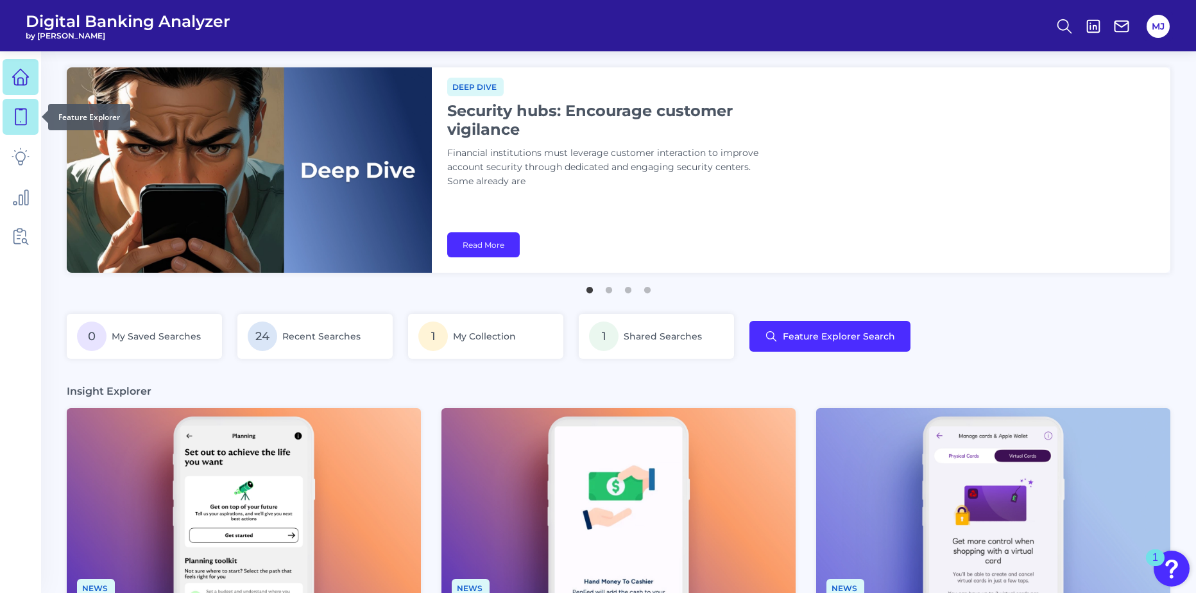
click at [23, 118] on icon at bounding box center [21, 117] width 18 height 18
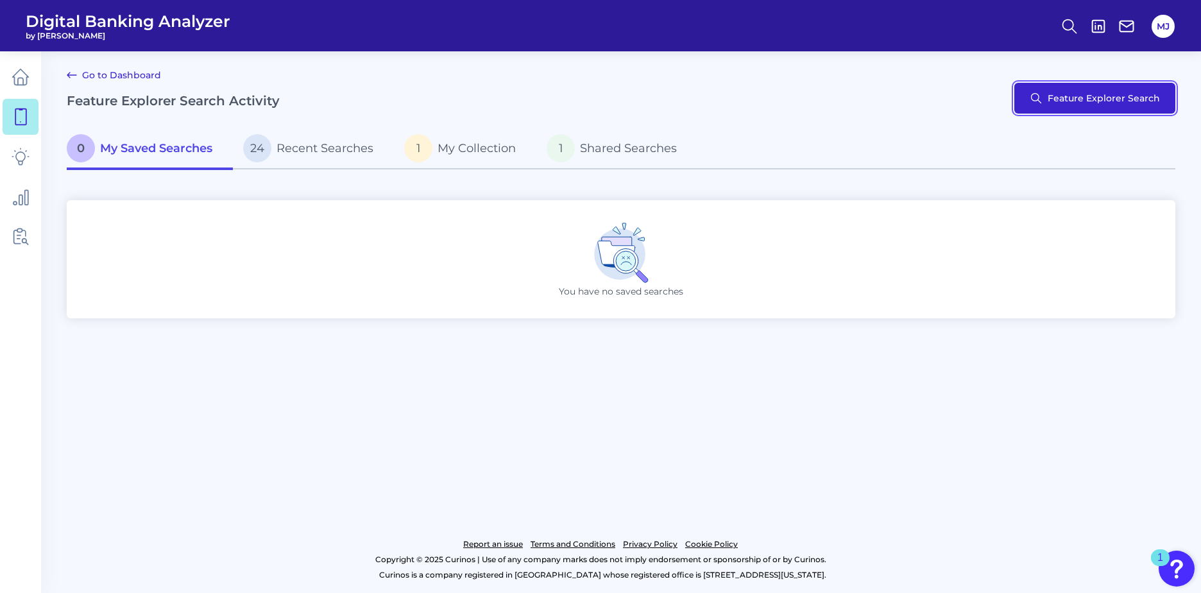
click at [1143, 100] on button "Feature Explorer Search" at bounding box center [1094, 98] width 161 height 31
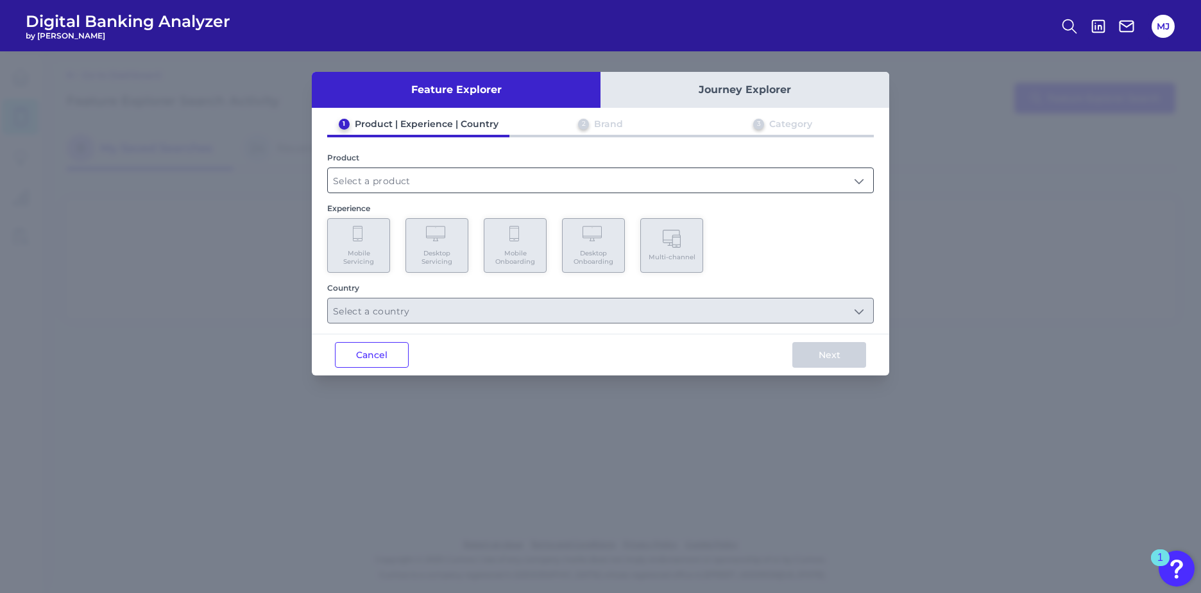
click at [405, 189] on input "text" at bounding box center [600, 180] width 545 height 24
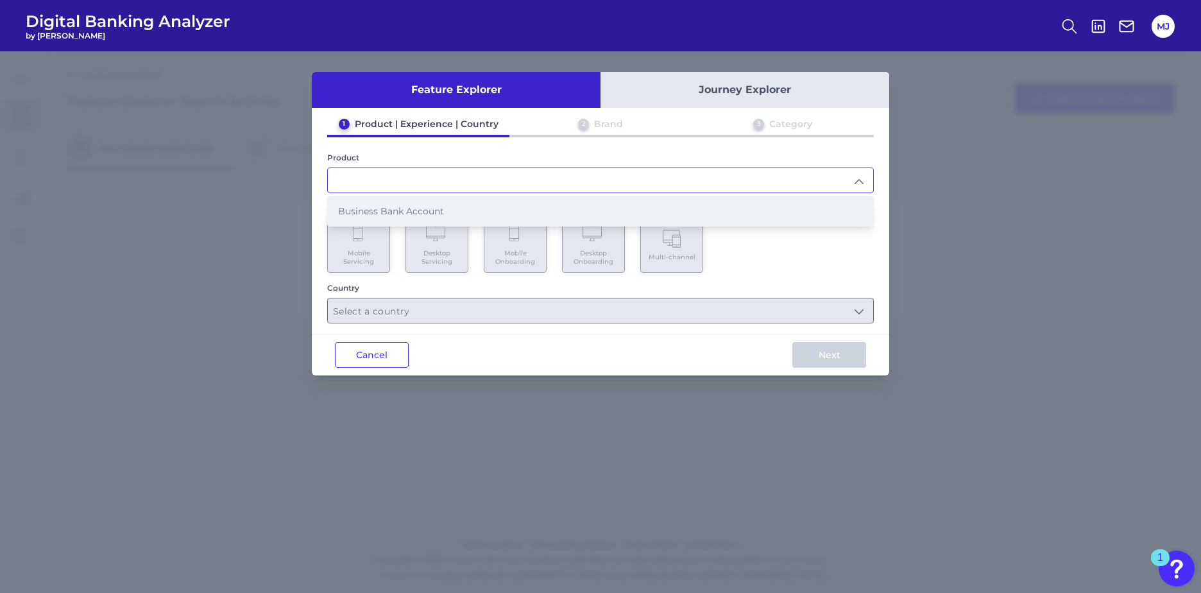
click at [418, 212] on span "Business Bank Account" at bounding box center [391, 211] width 106 height 12
type input "Business Bank Account"
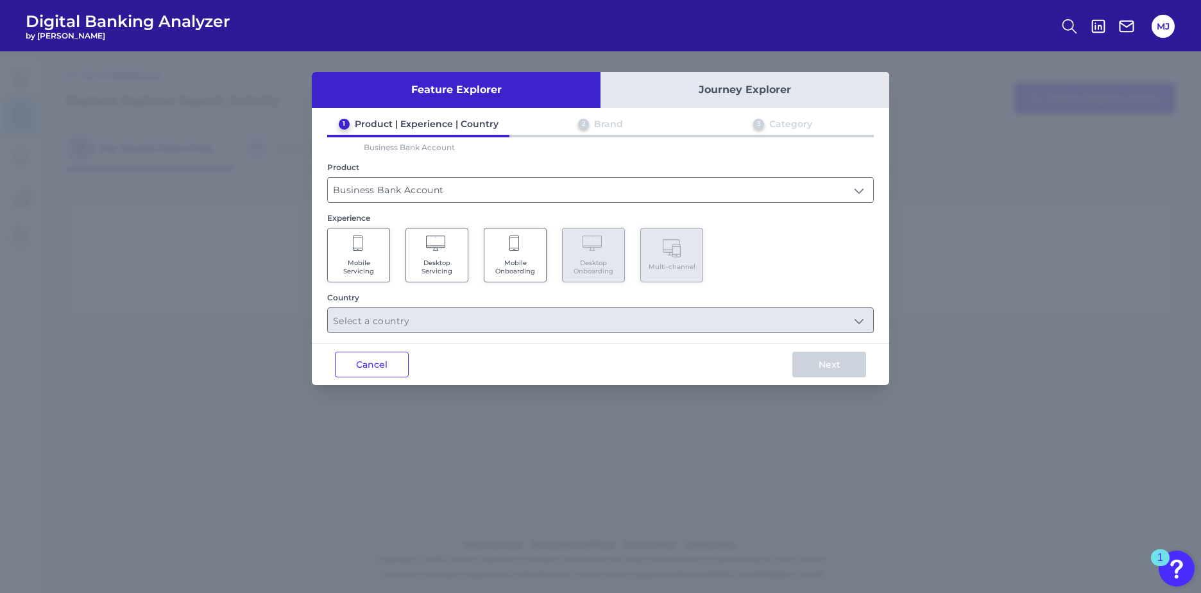
click at [359, 256] on Servicing "Mobile Servicing" at bounding box center [358, 255] width 63 height 55
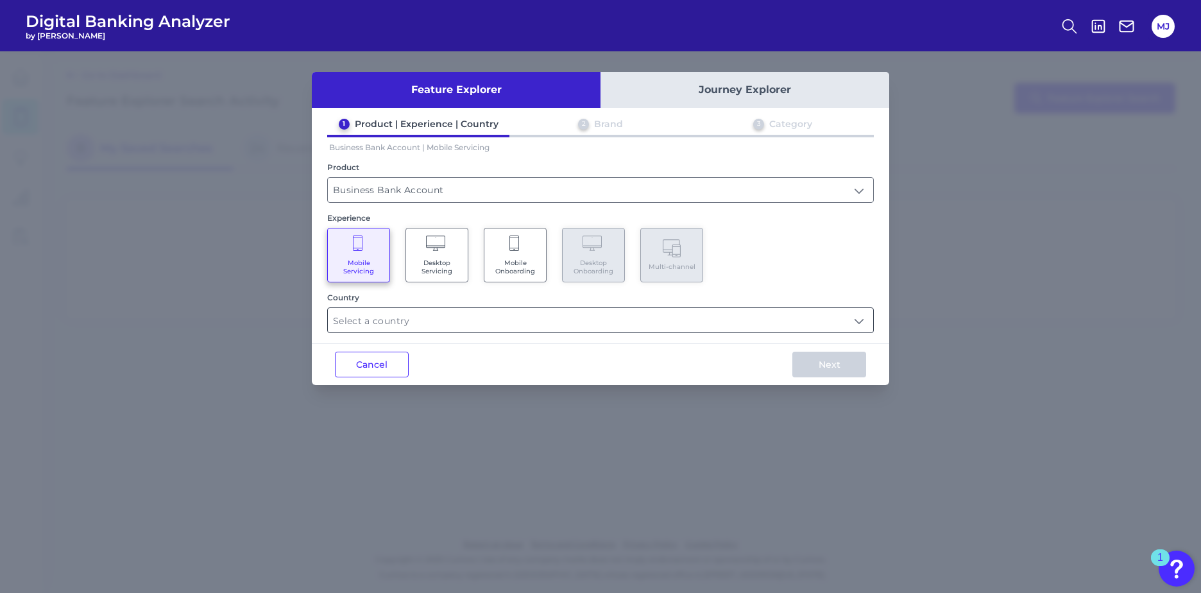
click at [443, 315] on input "text" at bounding box center [600, 320] width 545 height 24
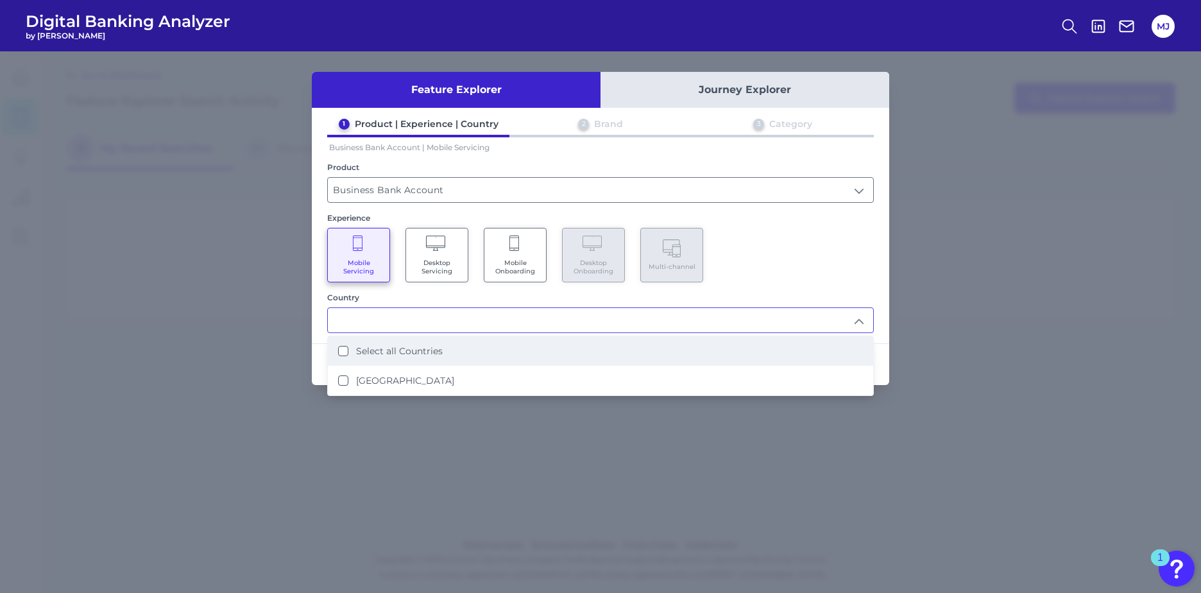
click at [342, 348] on Countries "Select all Countries" at bounding box center [343, 351] width 10 height 10
type input "Select all Countries"
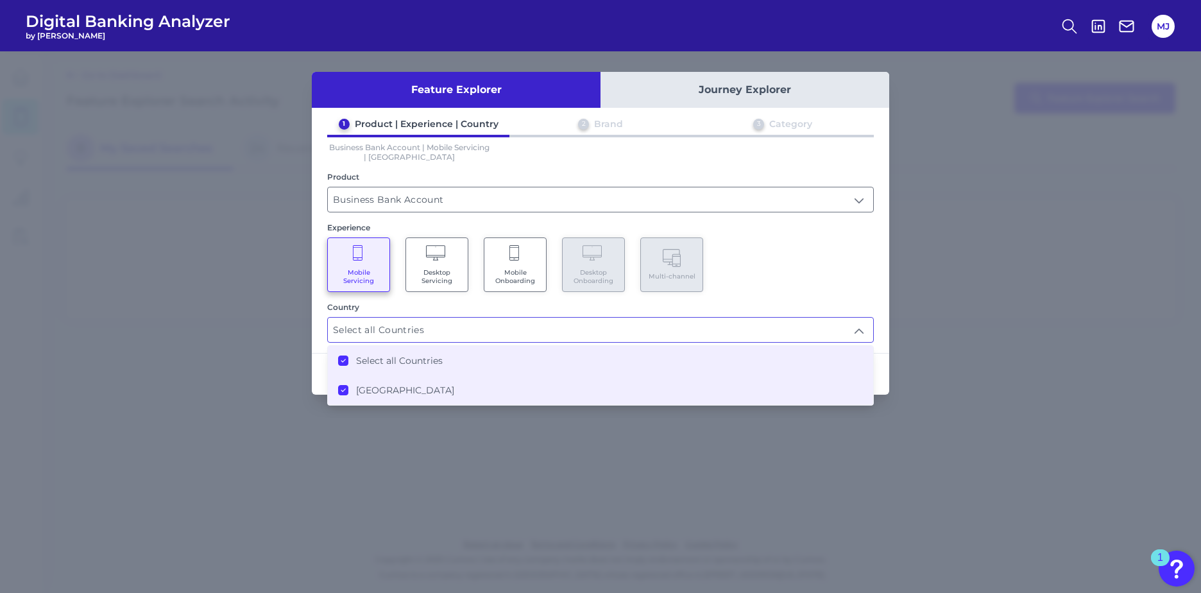
click at [788, 247] on div "Mobile Servicing Desktop Servicing Mobile Onboarding Desktop Onboarding Multi-c…" at bounding box center [600, 264] width 547 height 55
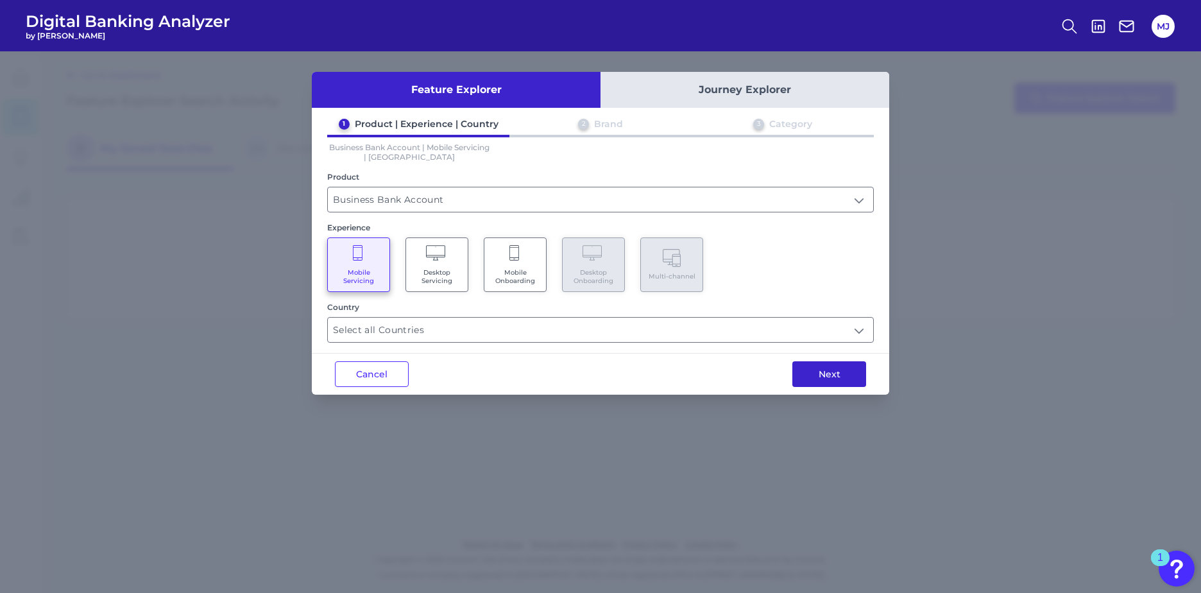
click at [833, 376] on button "Next" at bounding box center [829, 374] width 74 height 26
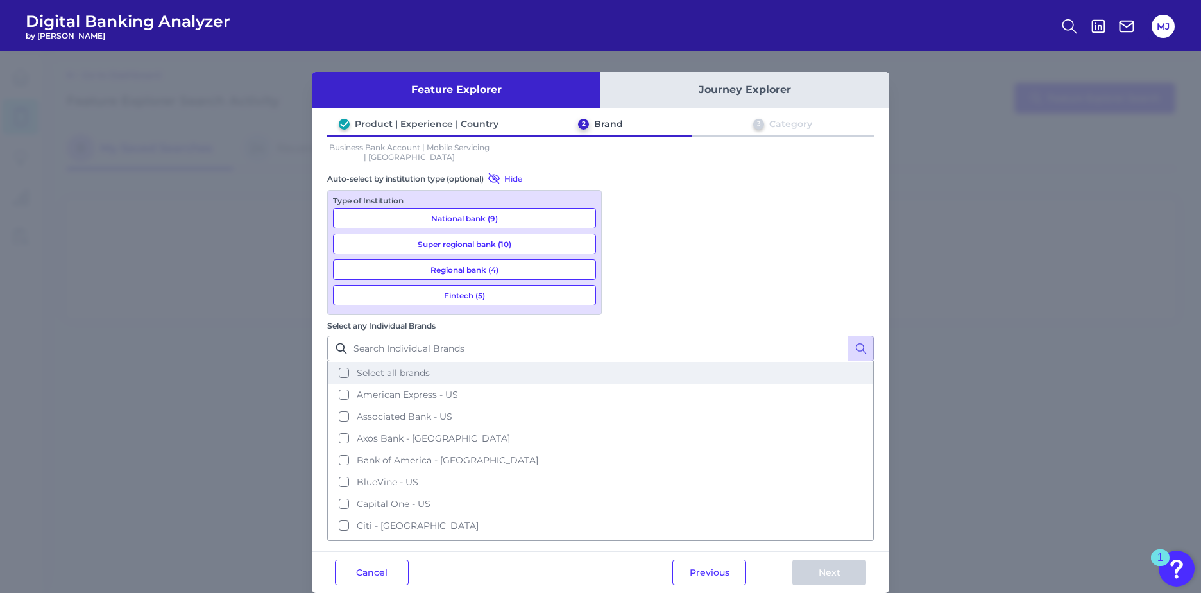
click at [624, 362] on button "Select all brands" at bounding box center [601, 373] width 544 height 22
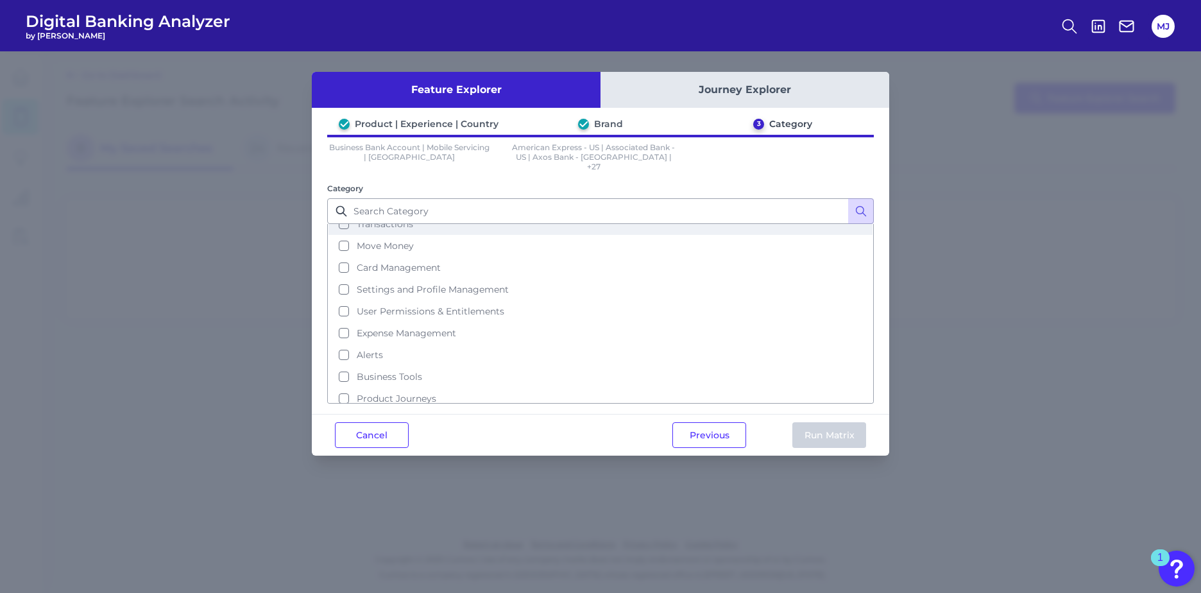
scroll to position [128, 0]
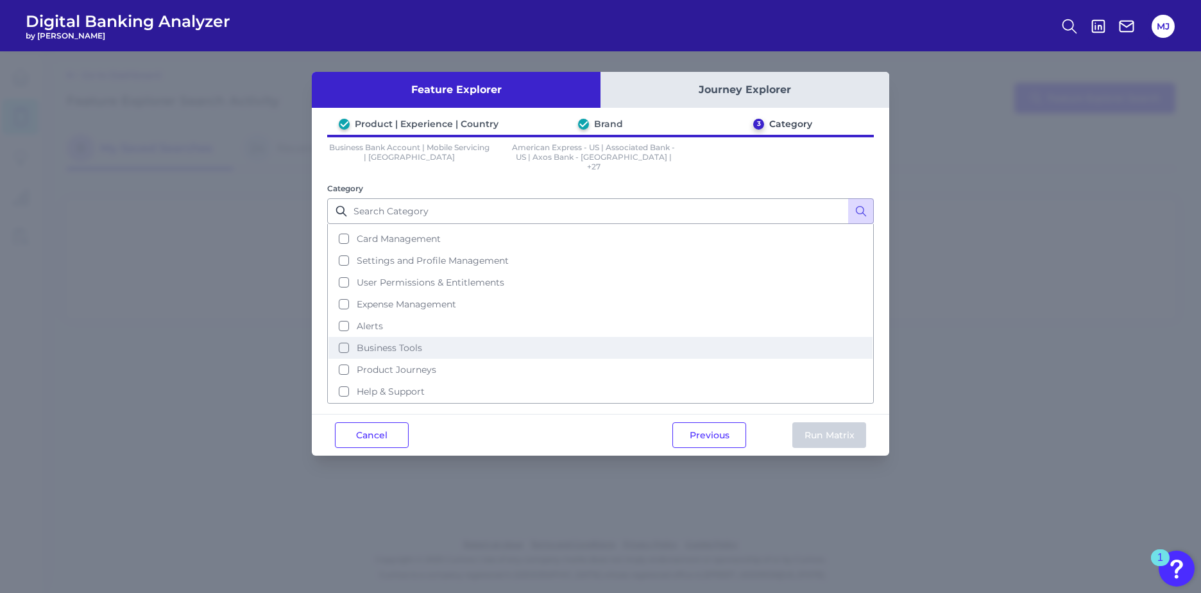
click at [409, 342] on span "Business Tools" at bounding box center [389, 348] width 65 height 12
click at [837, 423] on button "Run Matrix" at bounding box center [829, 435] width 74 height 26
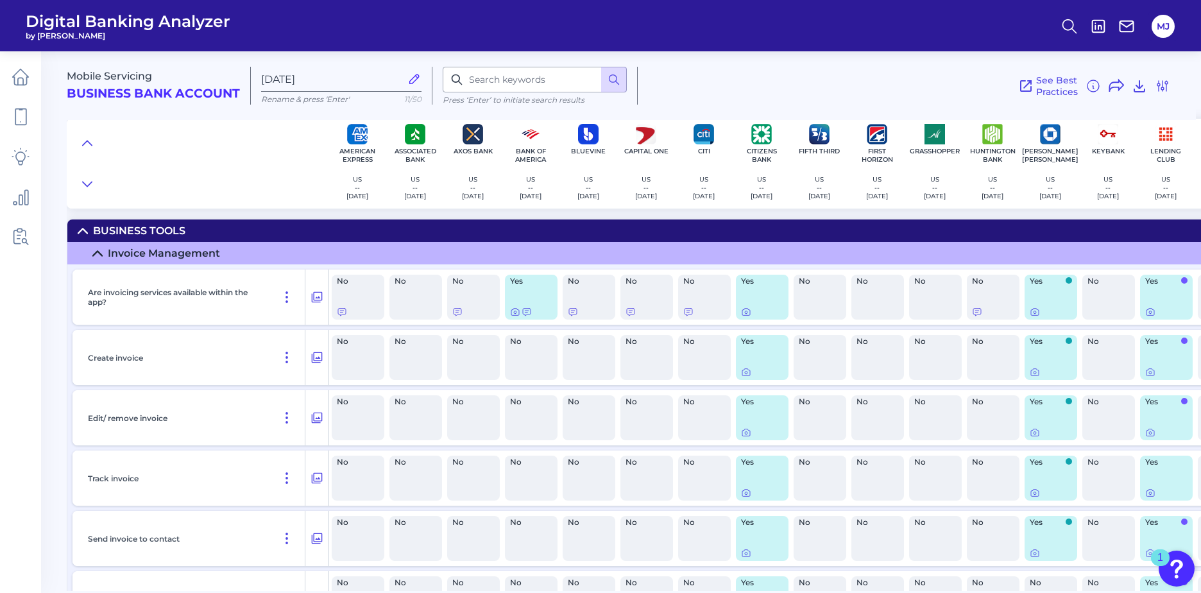
click at [1112, 569] on div "Are invoicing services available within the app? No No No Yes No No No Yes No N…" at bounding box center [1066, 509] width 1999 height 490
click at [1112, 567] on div "Are invoicing services available within the app? No No No Yes No No No Yes No N…" at bounding box center [1066, 509] width 1999 height 490
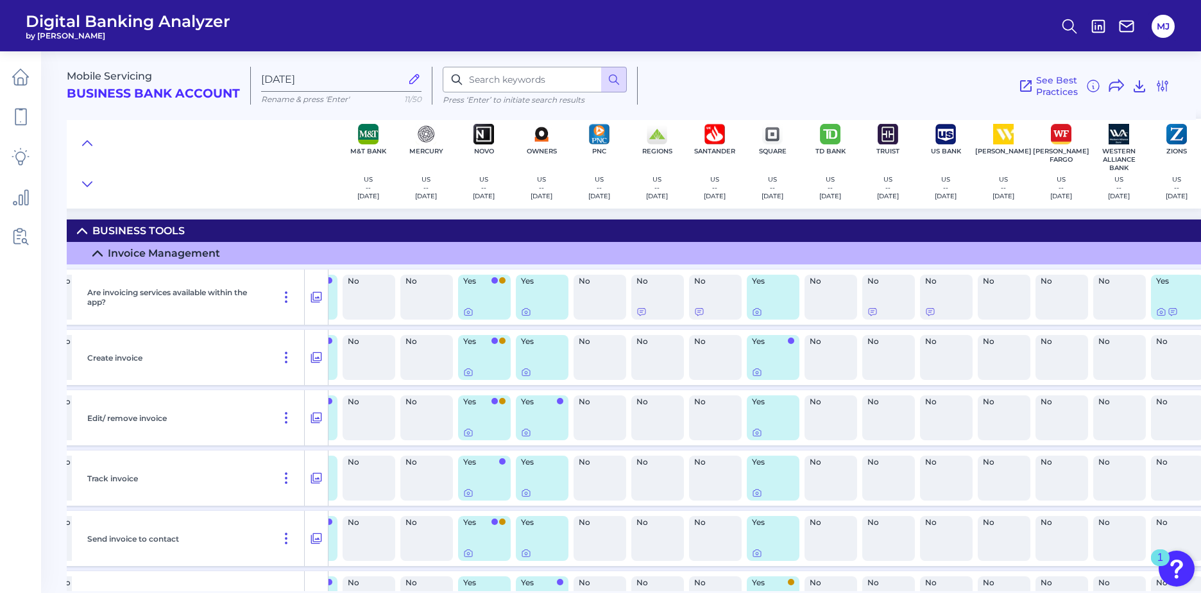
scroll to position [0, 871]
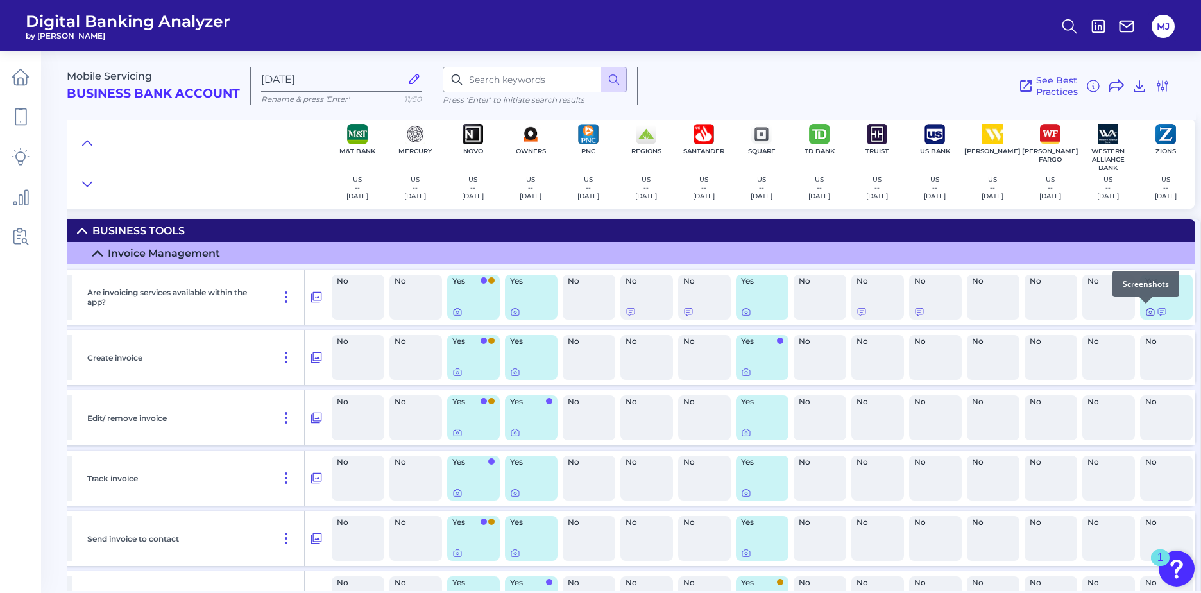
click at [1148, 311] on icon at bounding box center [1150, 312] width 10 height 10
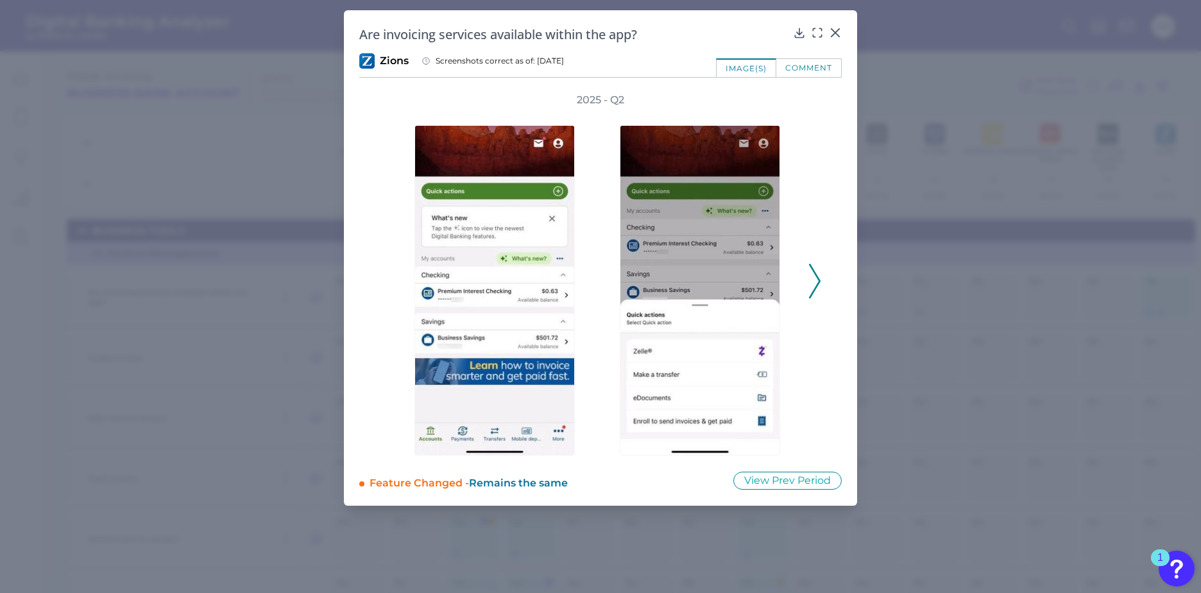
click at [821, 279] on button at bounding box center [814, 281] width 13 height 35
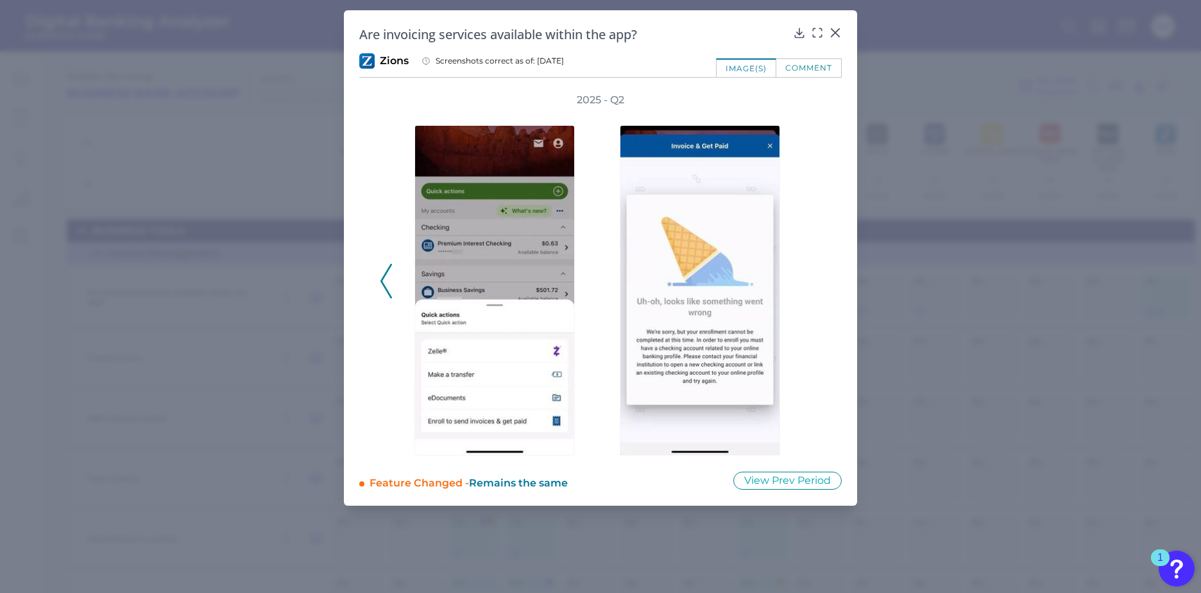
click at [821, 279] on div "2025 - Q2" at bounding box center [600, 274] width 441 height 363
click at [839, 33] on icon at bounding box center [835, 32] width 13 height 13
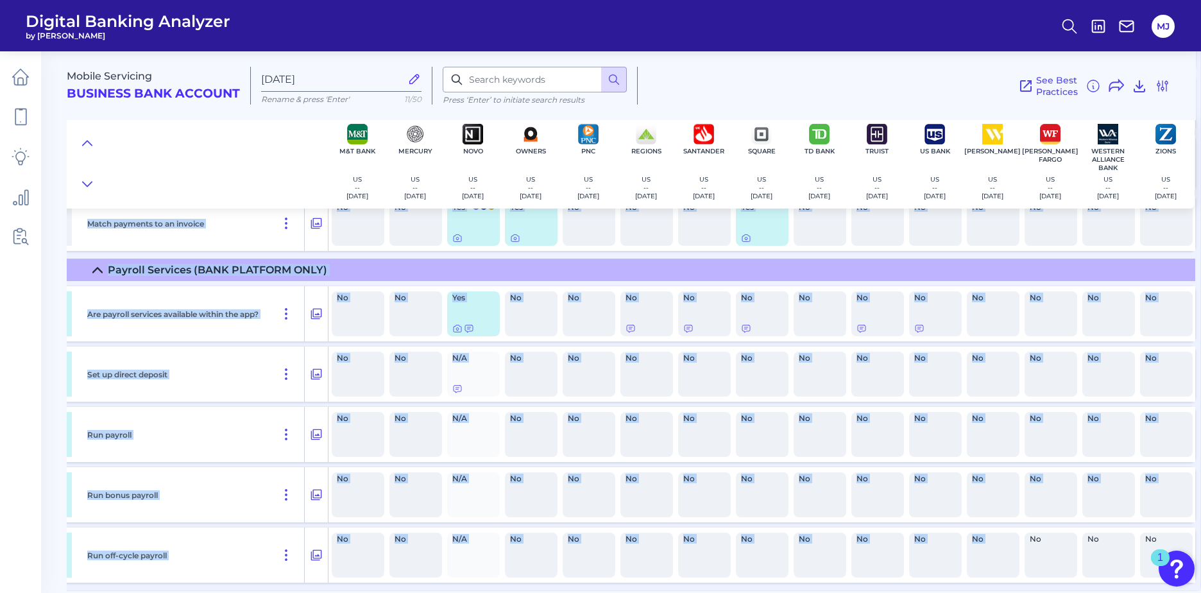
drag, startPoint x: 878, startPoint y: 585, endPoint x: 1027, endPoint y: 586, distance: 148.9
click at [1027, 586] on div "Mobile Servicing Business Bank Account [DATE][FINANCIAL_ID] Rename & press 'Ent…" at bounding box center [634, 316] width 1134 height 549
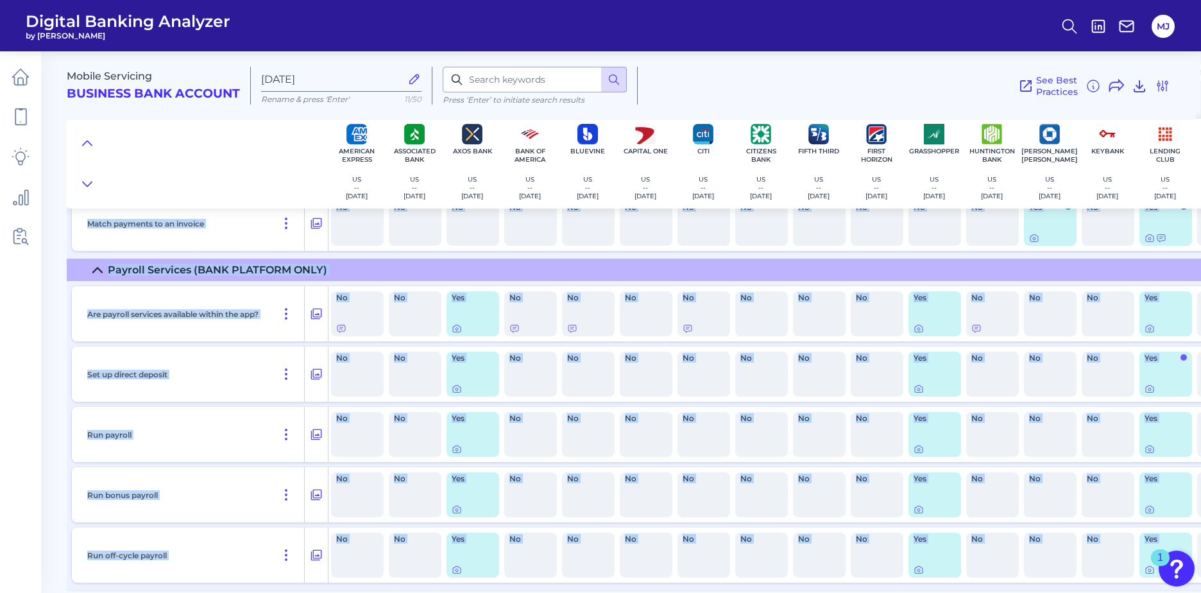
scroll to position [501, 0]
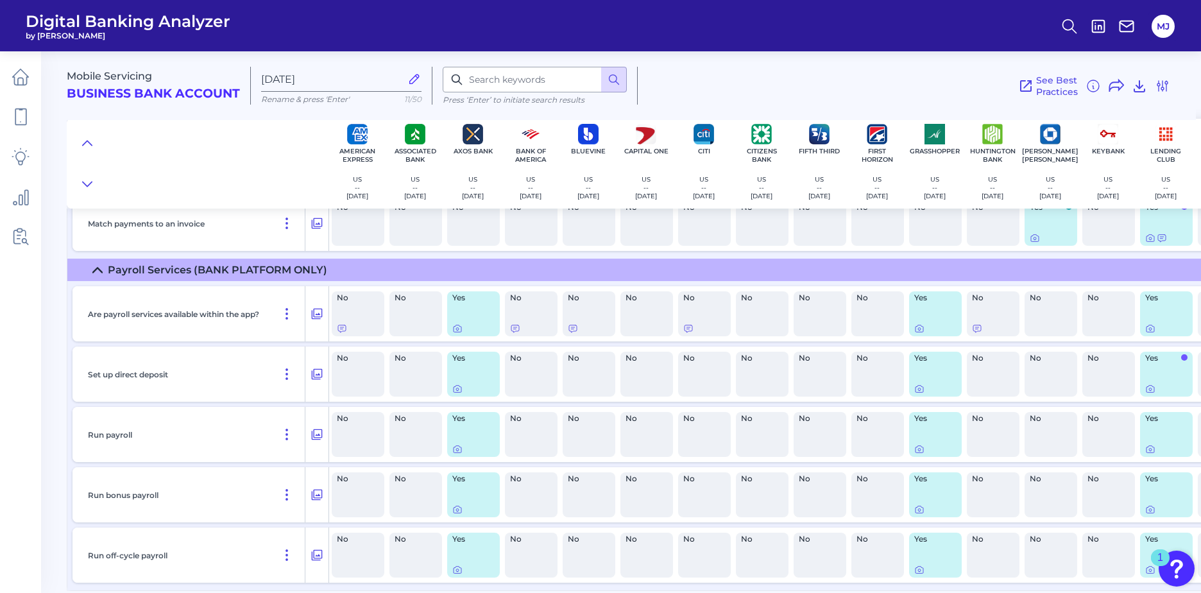
drag, startPoint x: 248, startPoint y: 165, endPoint x: 259, endPoint y: 172, distance: 13.5
click at [248, 165] on div at bounding box center [198, 164] width 262 height 90
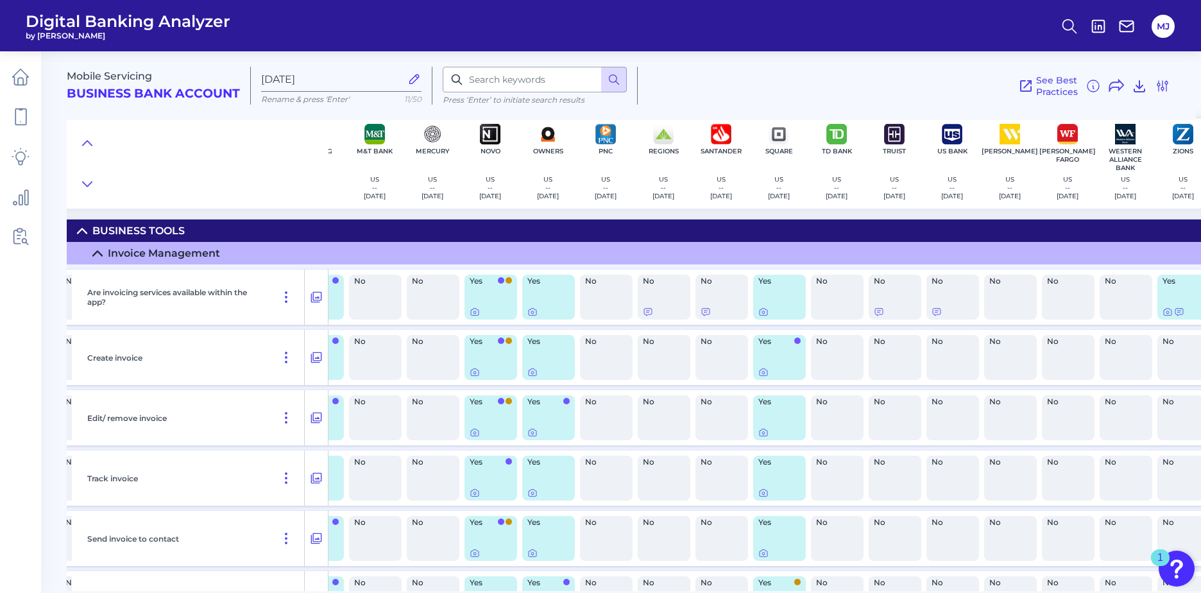
scroll to position [0, 871]
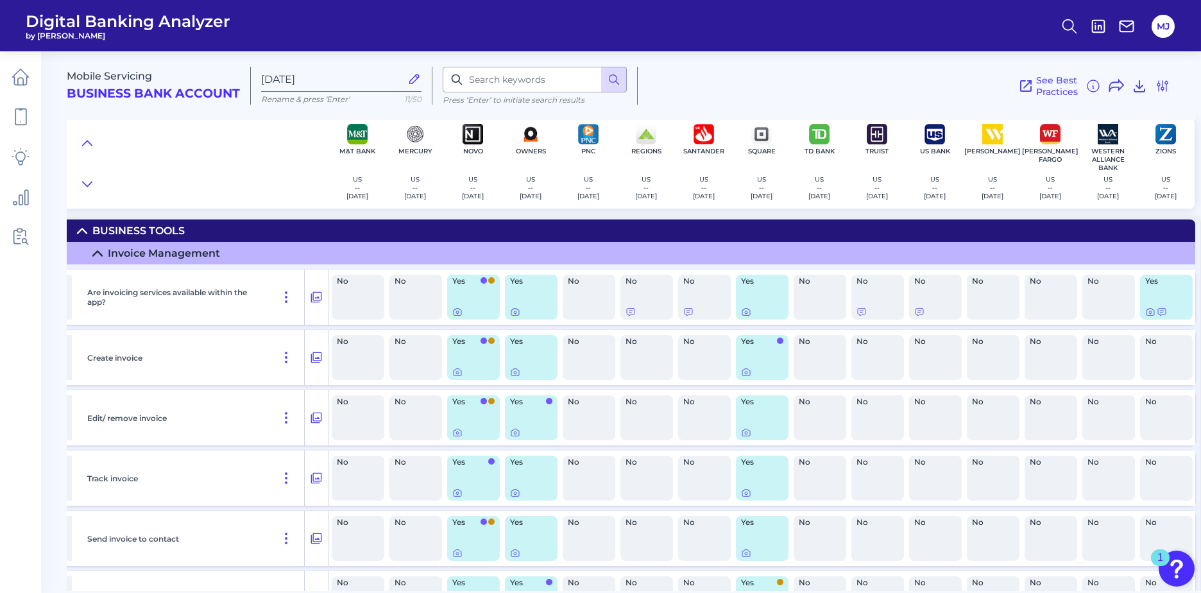
click at [814, 83] on div "See Best Practices Filters Clear all filters Experience Reset Mobile Servicing …" at bounding box center [904, 86] width 533 height 38
click at [1149, 314] on icon at bounding box center [1150, 312] width 3 height 3
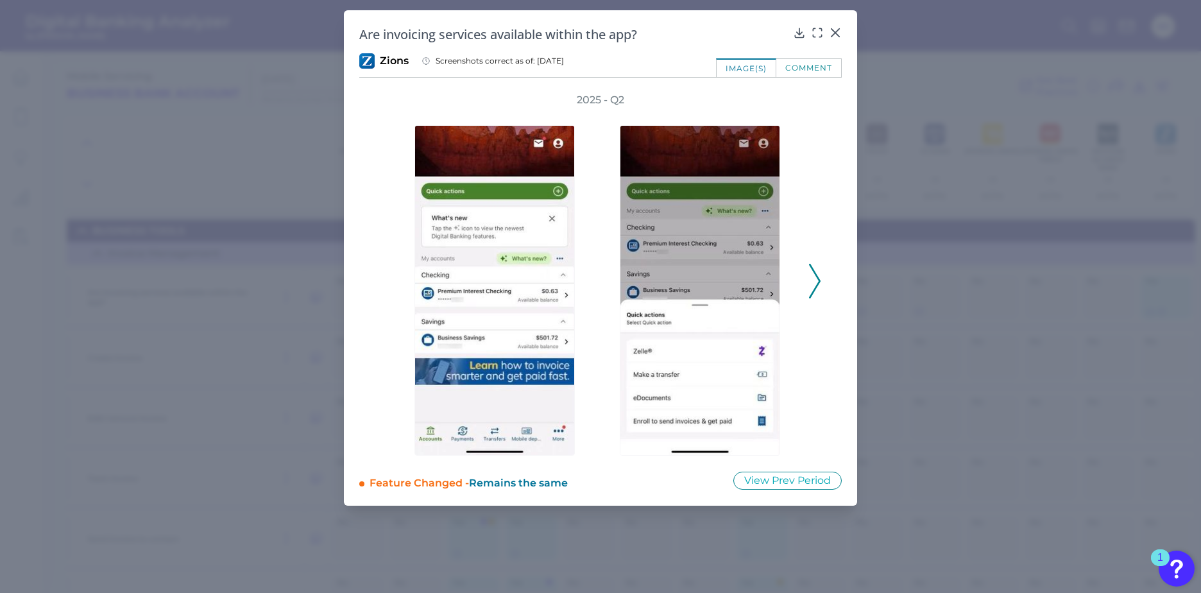
click at [813, 279] on icon at bounding box center [815, 281] width 12 height 35
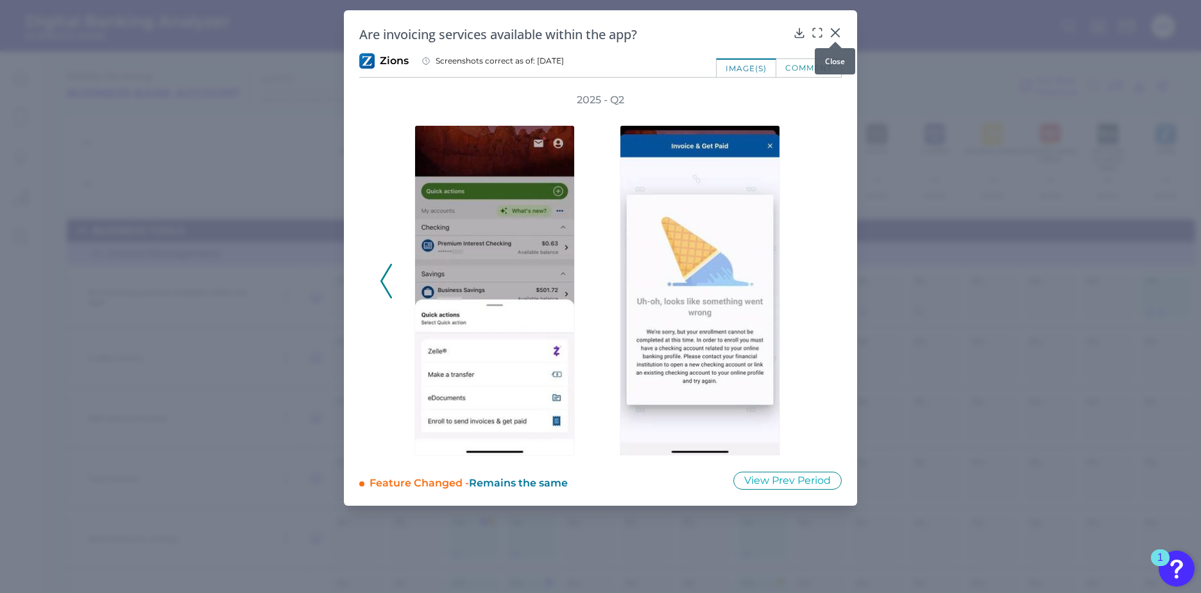
click at [834, 28] on icon at bounding box center [835, 32] width 13 height 13
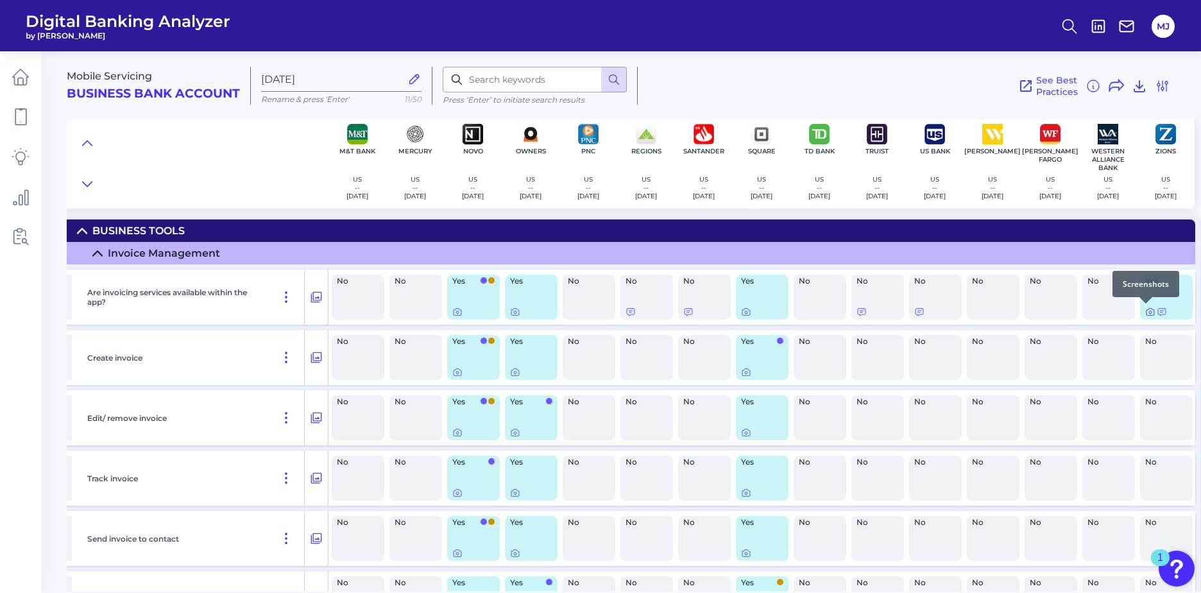
click at [1149, 307] on div at bounding box center [1146, 303] width 13 height 13
click at [1146, 312] on icon at bounding box center [1150, 312] width 10 height 10
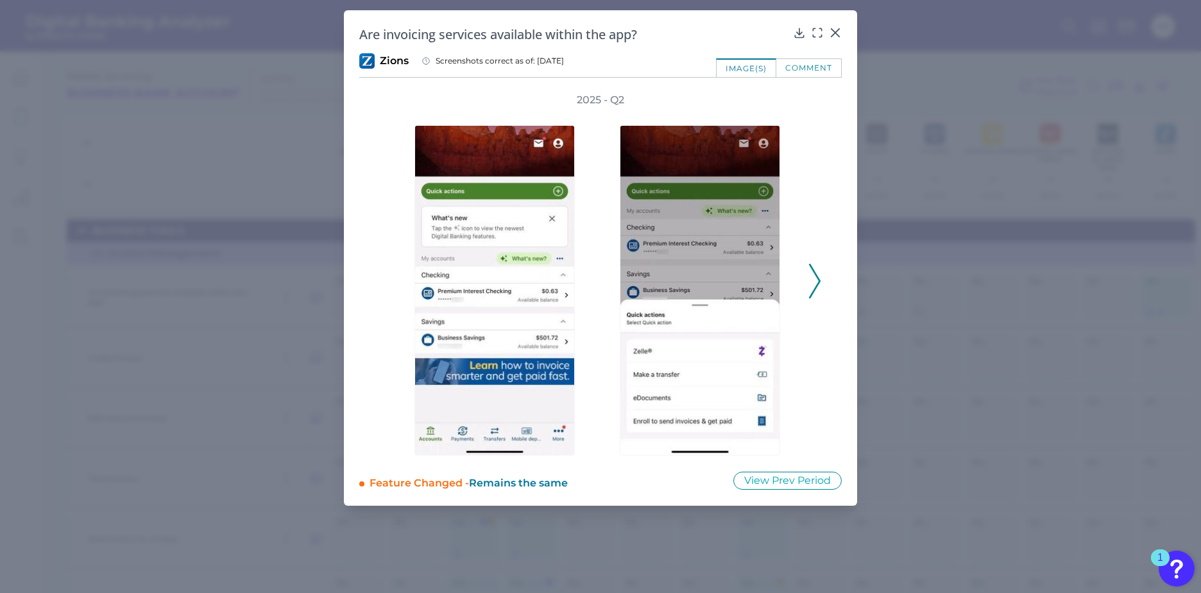
click at [813, 281] on icon at bounding box center [815, 281] width 12 height 35
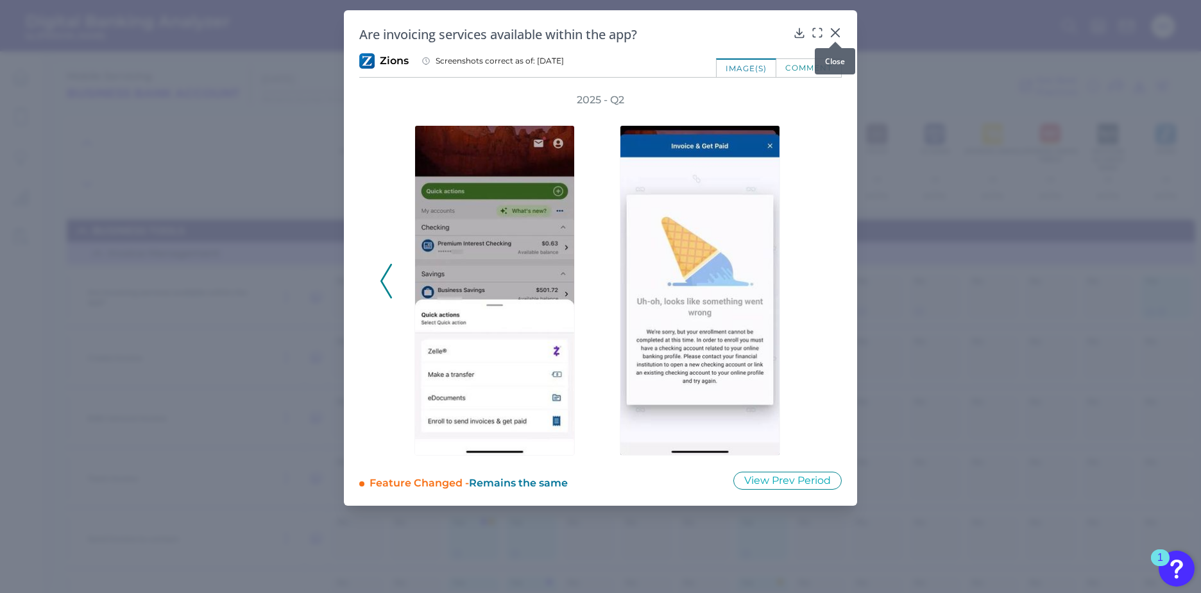
click at [833, 30] on icon at bounding box center [836, 33] width 8 height 8
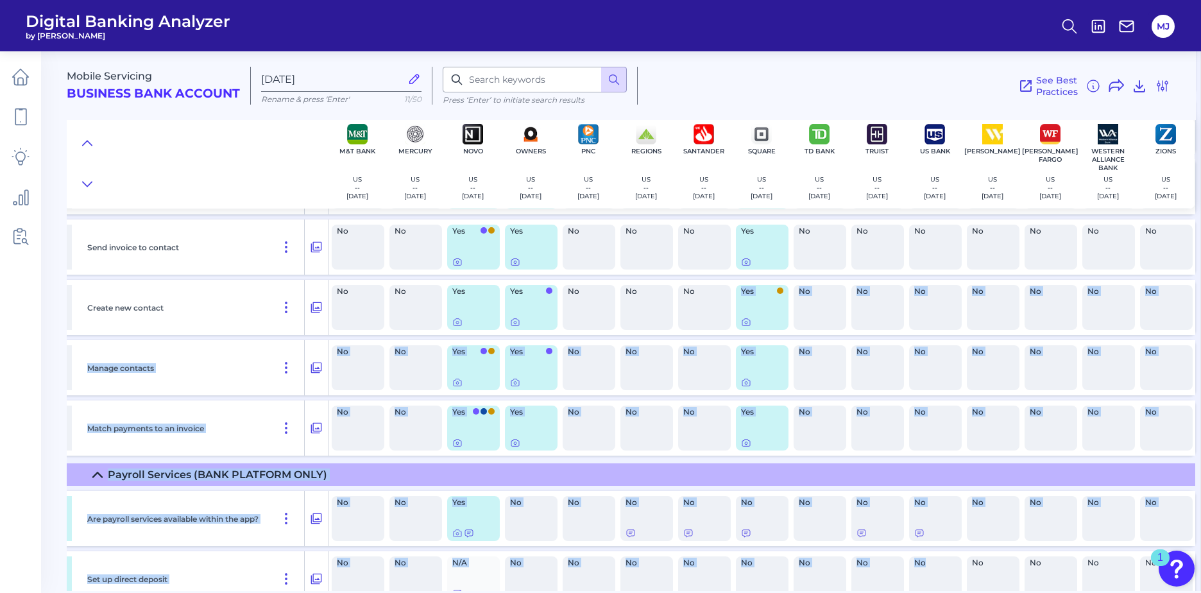
scroll to position [501, 871]
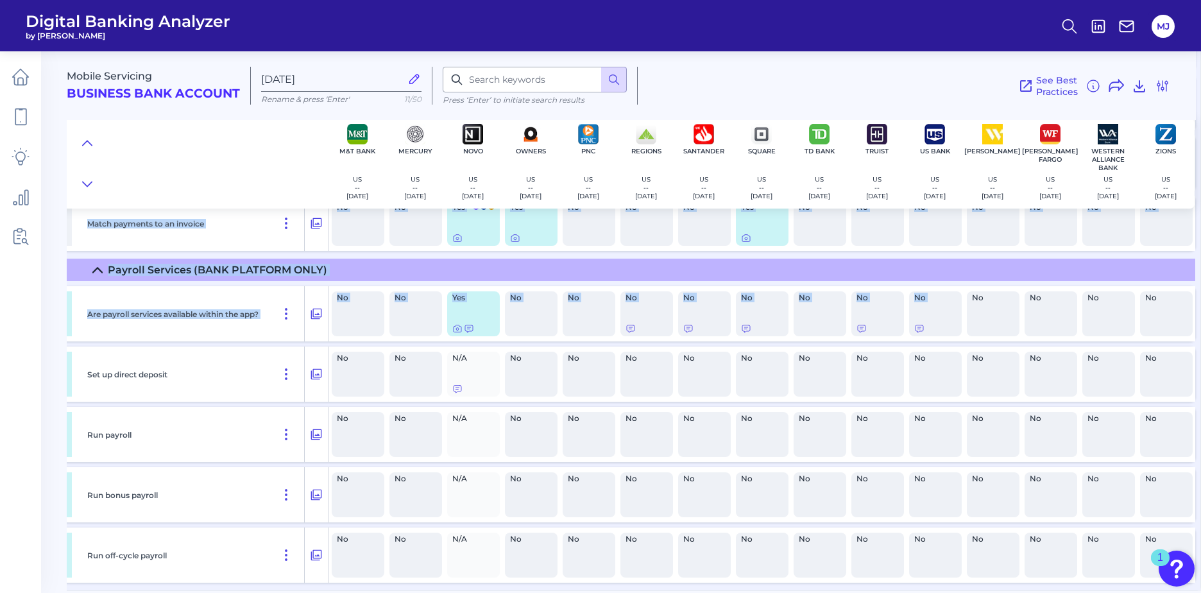
drag, startPoint x: 714, startPoint y: 585, endPoint x: 906, endPoint y: 320, distance: 328.1
click at [906, 320] on div "Invoice Management Are invoicing services available within the app? No No No Ye…" at bounding box center [200, 168] width 1999 height 844
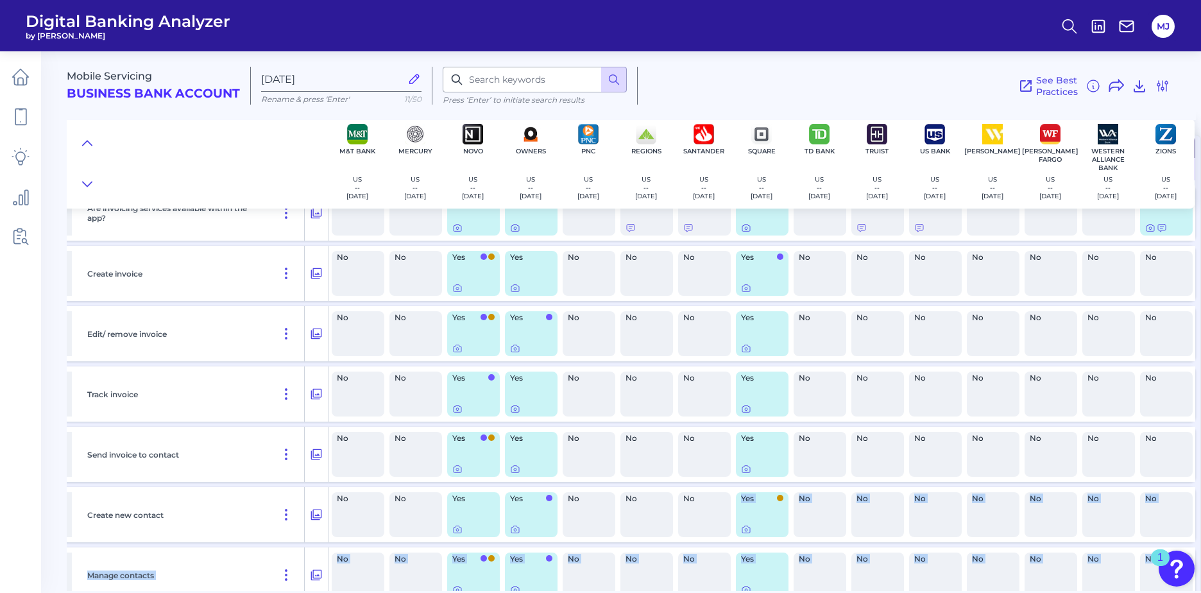
scroll to position [0, 871]
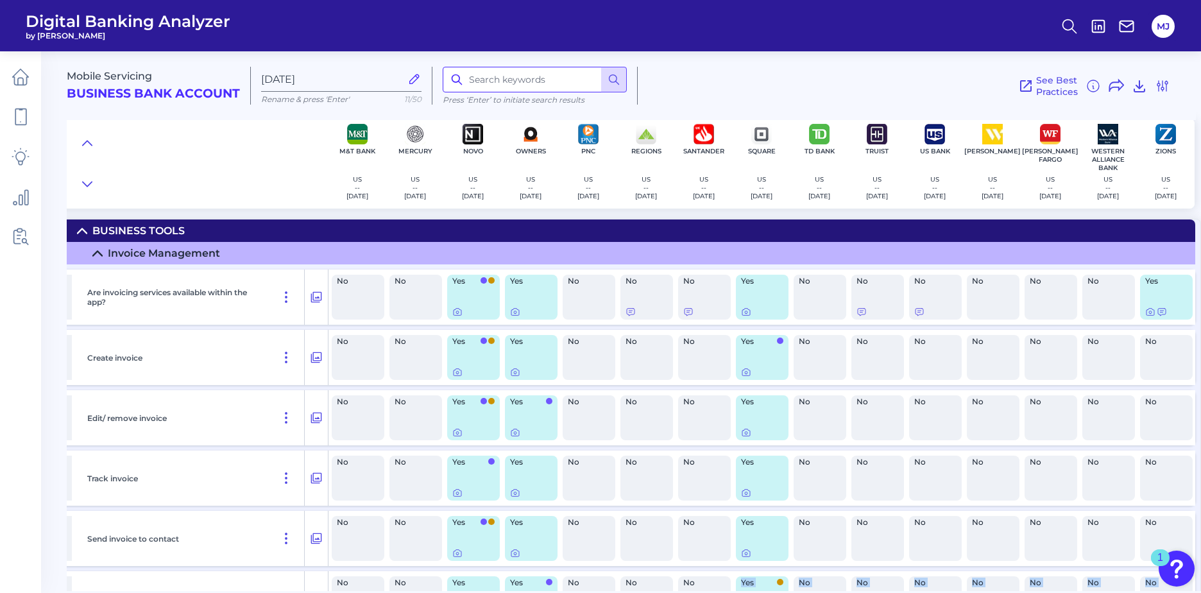
click at [501, 83] on input at bounding box center [535, 80] width 184 height 26
type input "mobile"
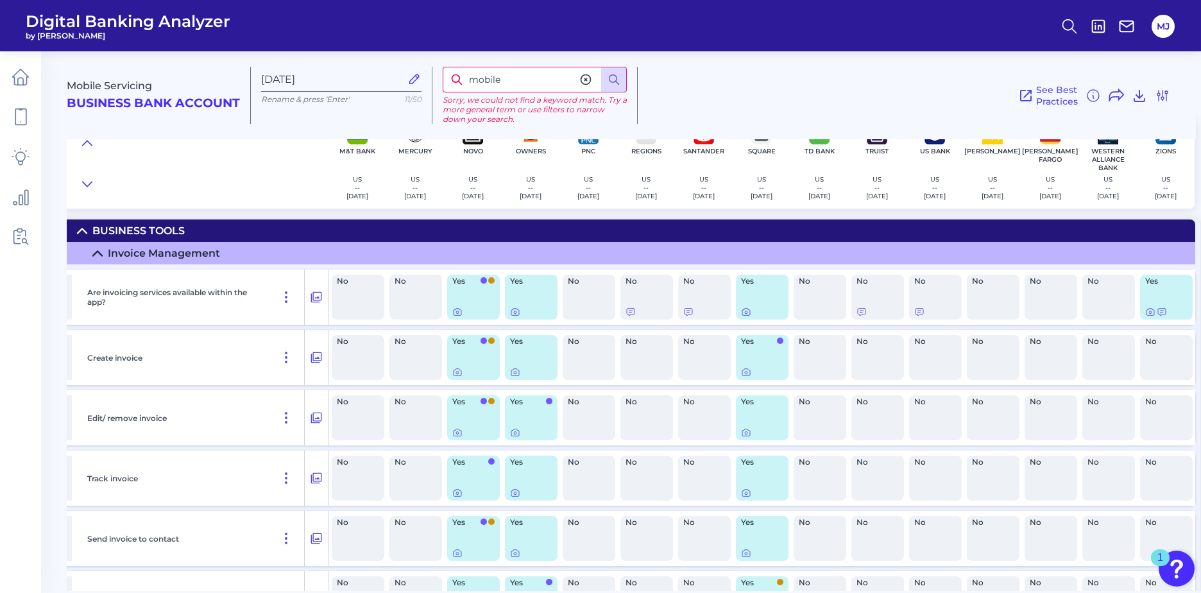
click at [584, 80] on icon at bounding box center [585, 79] width 13 height 13
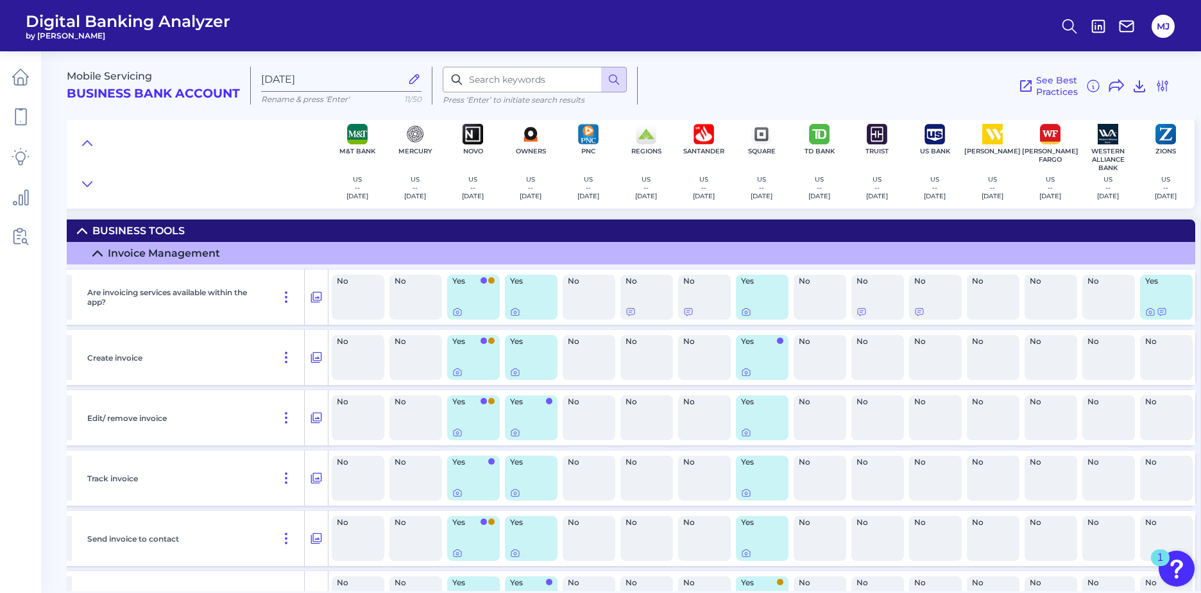
click at [717, 80] on div "See Best Practices Filters Clear all filters Experience Reset Mobile Servicing …" at bounding box center [904, 86] width 533 height 38
click at [90, 183] on icon at bounding box center [87, 184] width 10 height 13
click at [88, 136] on button at bounding box center [87, 143] width 21 height 18
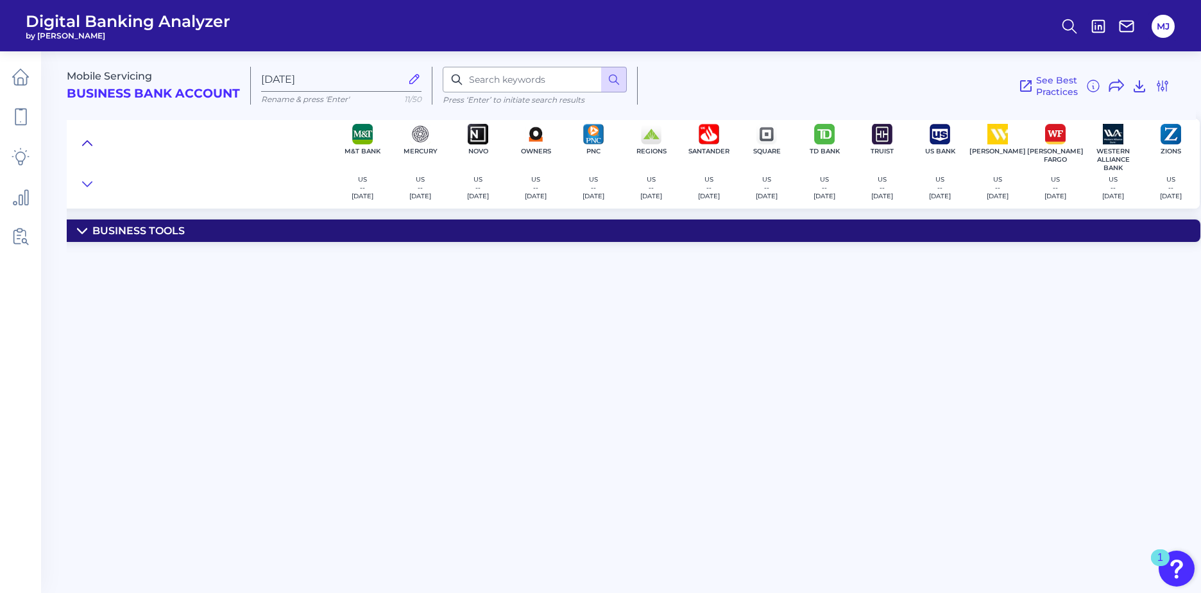
scroll to position [0, 861]
click at [83, 236] on summary "Business Tools" at bounding box center [203, 230] width 1994 height 22
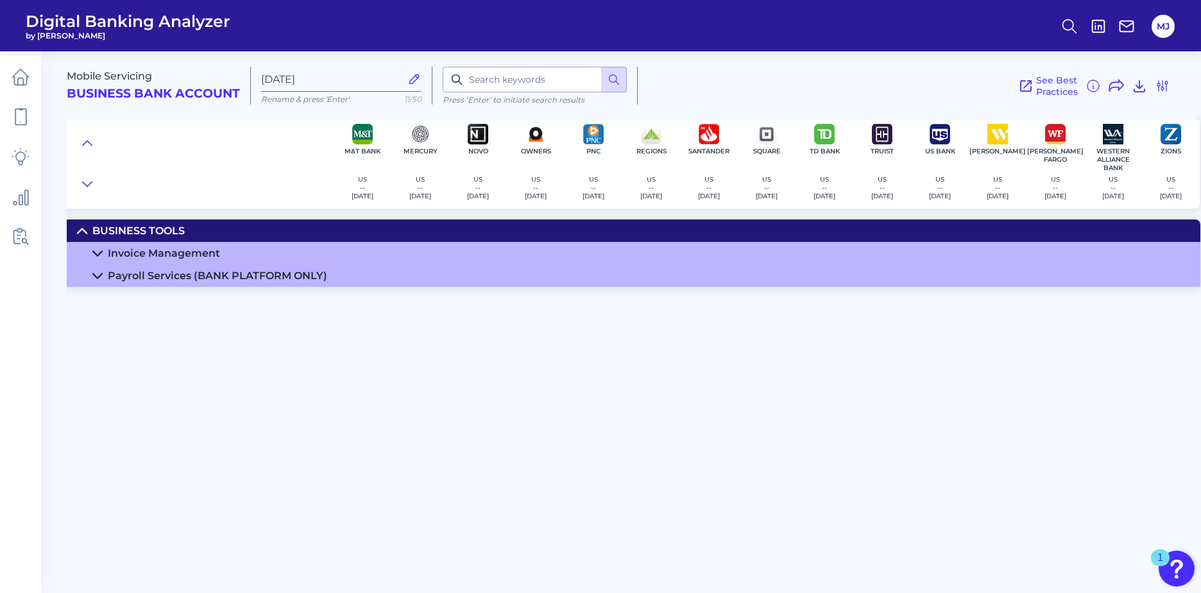
click at [90, 271] on summary "Payroll Services (BANK PLATFORM ONLY)" at bounding box center [203, 275] width 1994 height 22
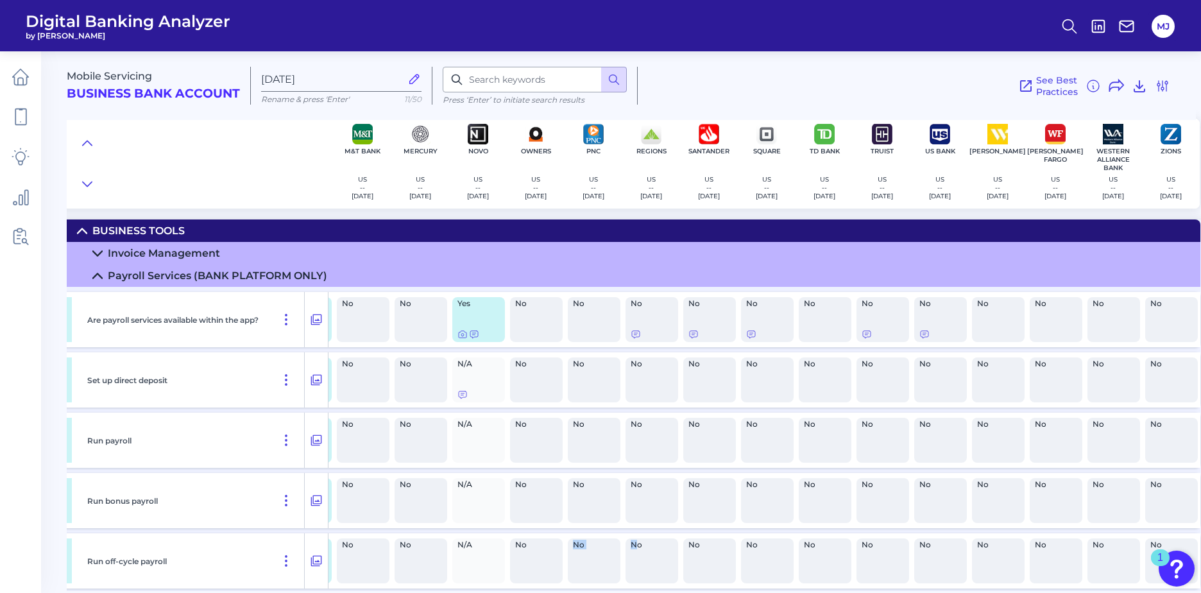
scroll to position [11, 861]
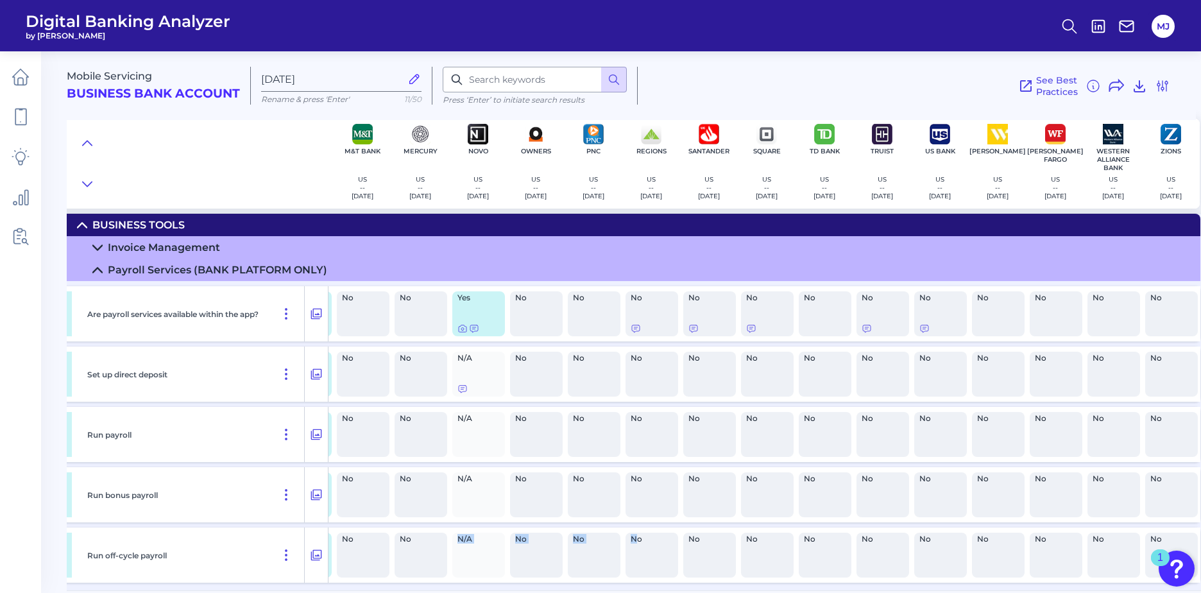
drag, startPoint x: 639, startPoint y: 585, endPoint x: 416, endPoint y: 591, distance: 223.4
click at [416, 591] on main "Mobile Servicing Business Bank Account [DATE][FINANCIAL_ID] Rename & press 'Ent…" at bounding box center [600, 296] width 1201 height 593
drag, startPoint x: 416, startPoint y: 591, endPoint x: 407, endPoint y: 591, distance: 8.3
click at [408, 591] on main "Mobile Servicing Business Bank Account [DATE][FINANCIAL_ID] Rename & press 'Ent…" at bounding box center [600, 296] width 1201 height 593
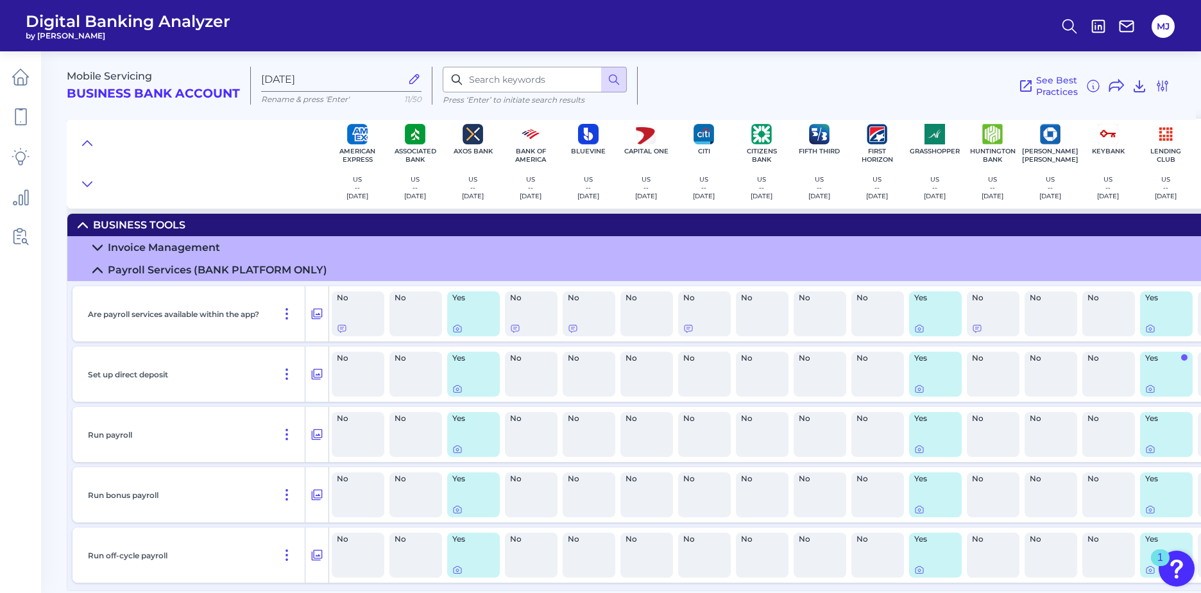
click at [99, 268] on icon at bounding box center [97, 270] width 9 height 4
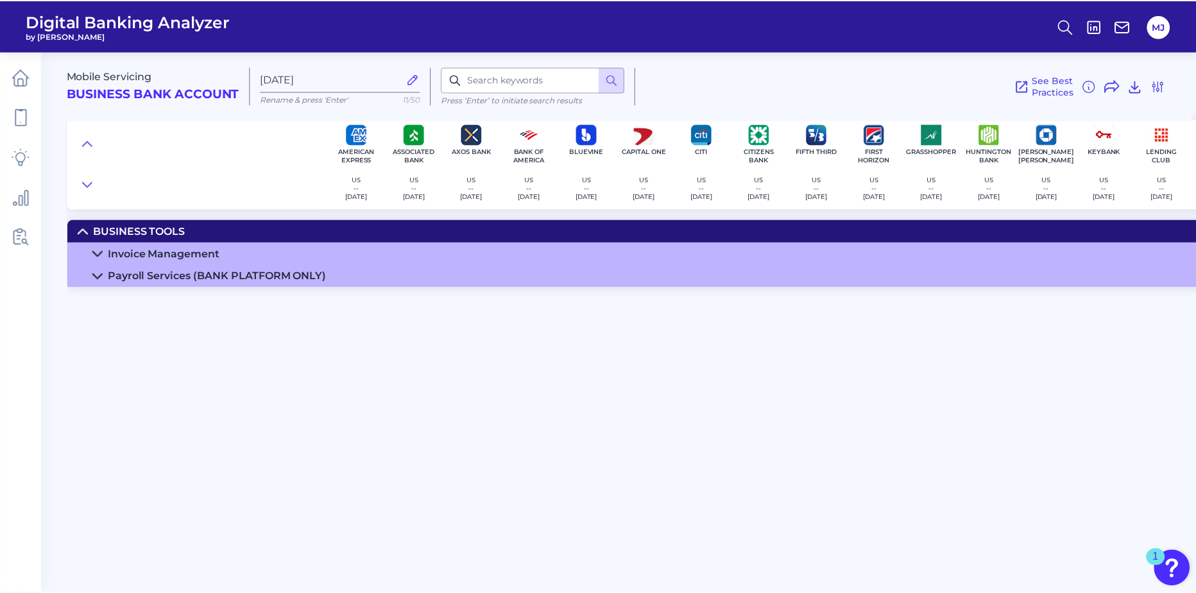
scroll to position [0, 0]
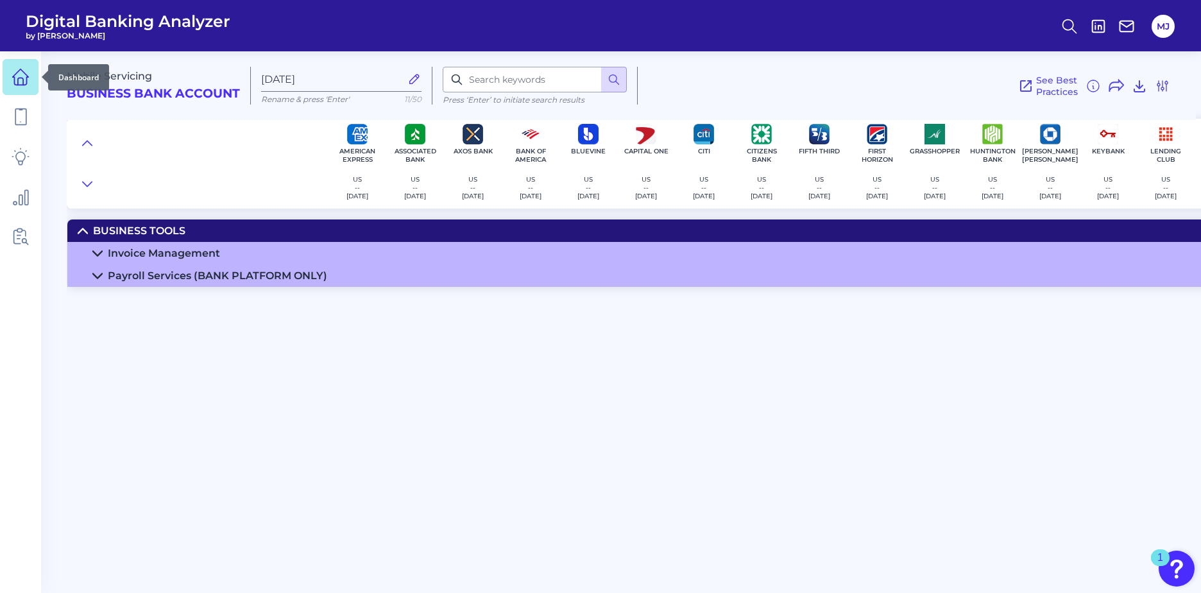
click at [22, 81] on icon at bounding box center [21, 77] width 18 height 18
